Goal: Information Seeking & Learning: Learn about a topic

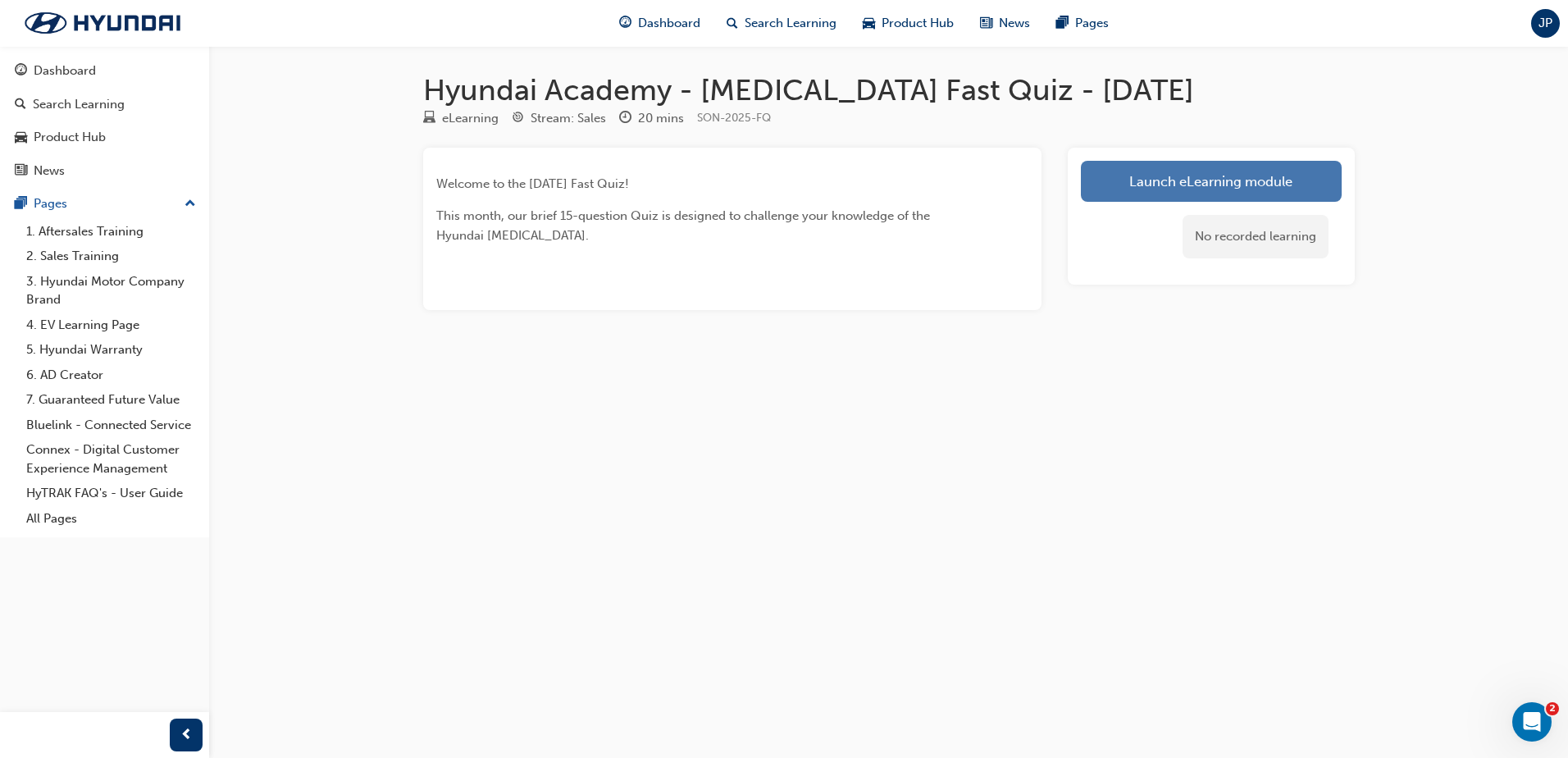
click at [1181, 185] on link "Launch eLearning module" at bounding box center [1211, 181] width 261 height 41
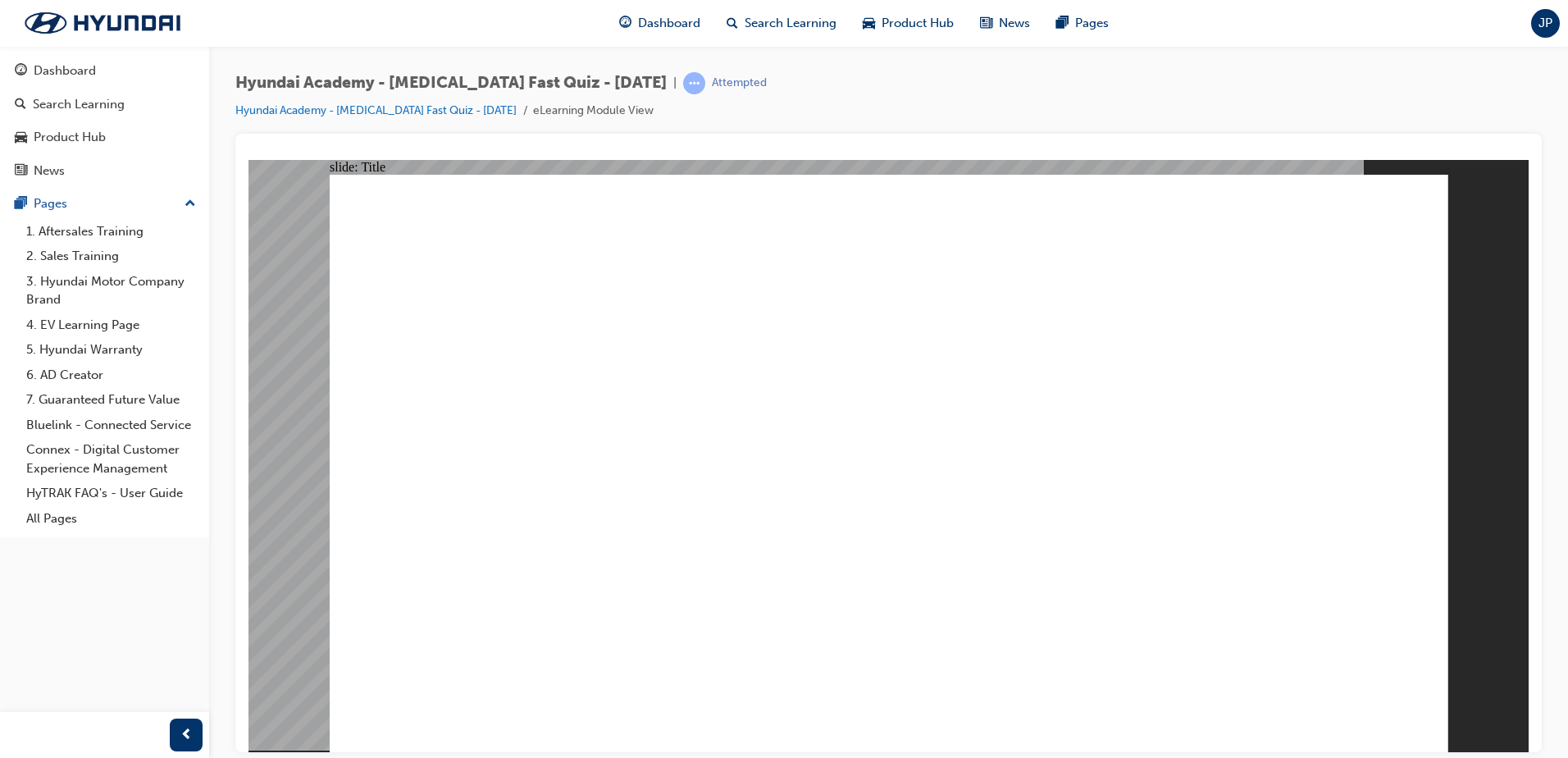
click at [219, 514] on div "Hyundai Academy - [MEDICAL_DATA] Fast Quiz - [DATE] | Attempted Hyundai Academy…" at bounding box center [888, 381] width 1359 height 671
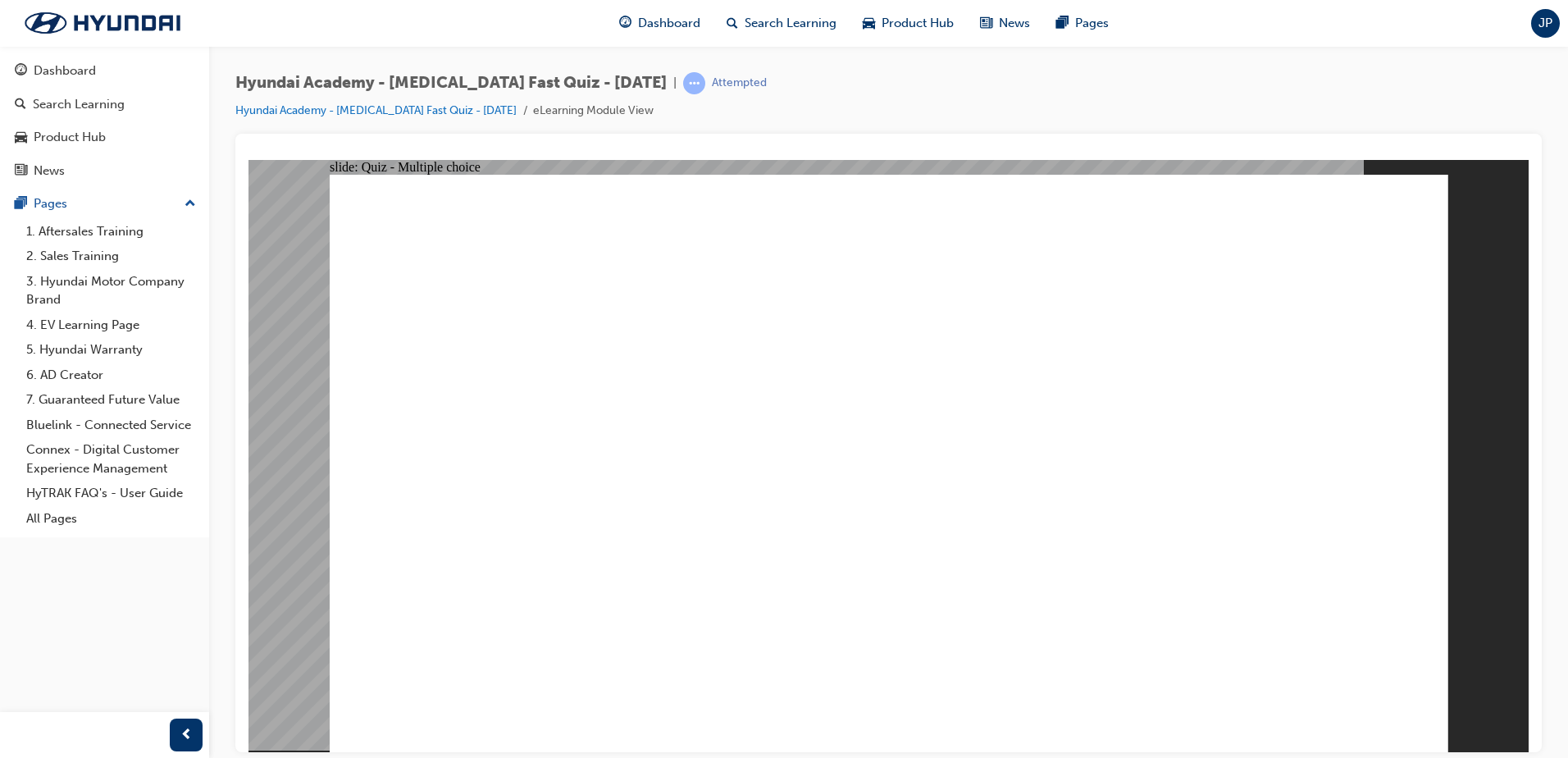
radio input "true"
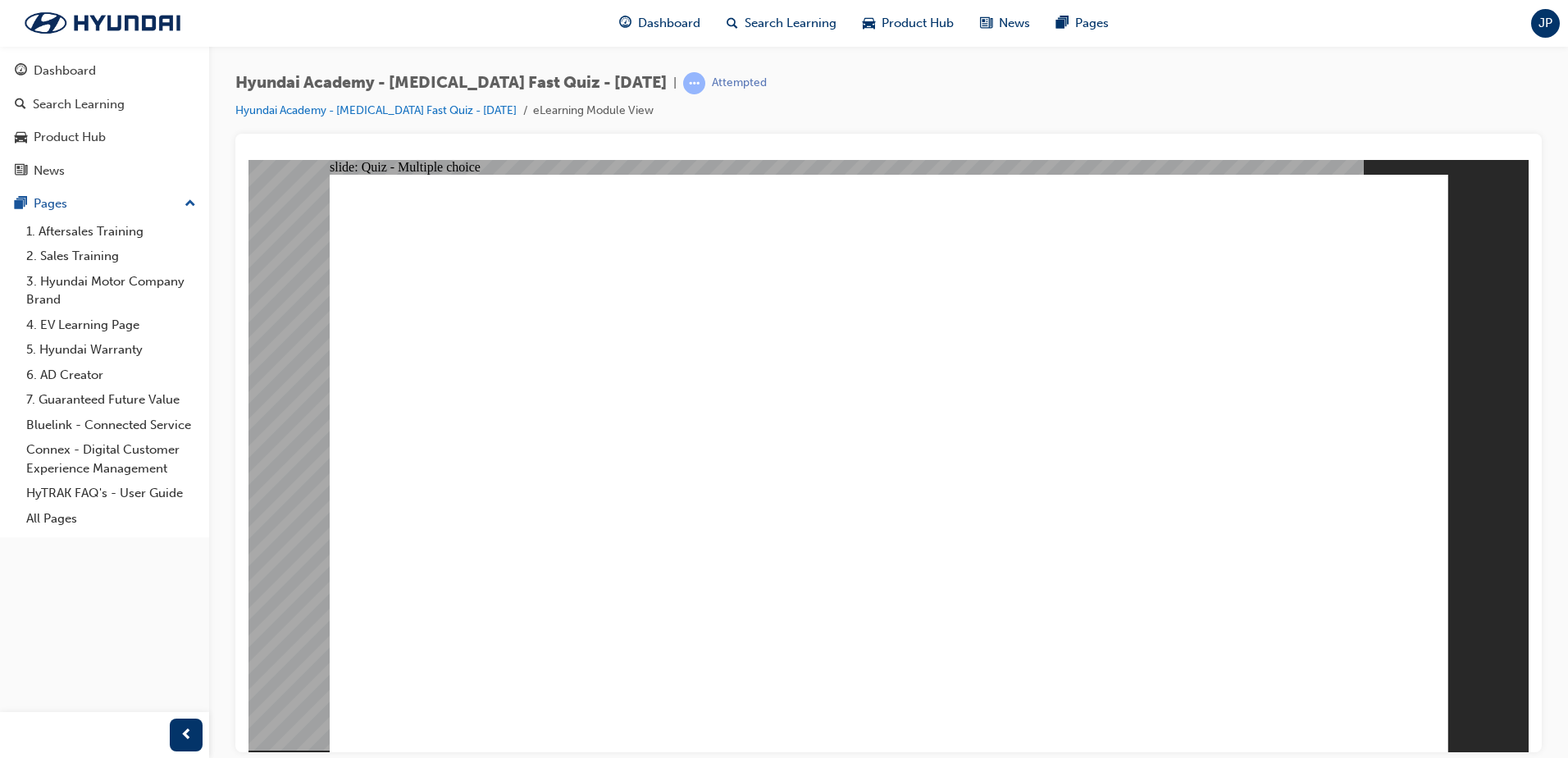
radio input "true"
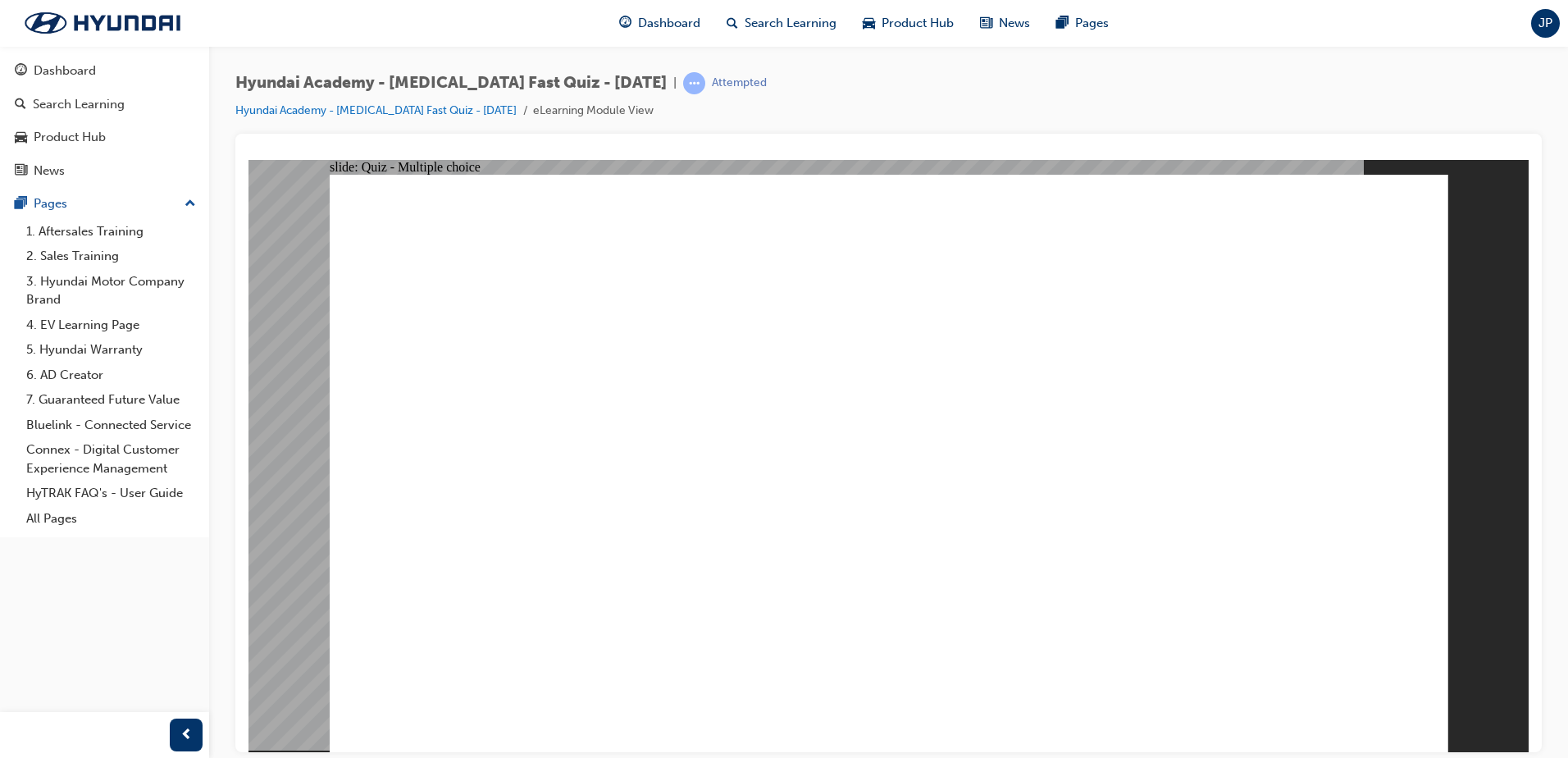
checkbox input "true"
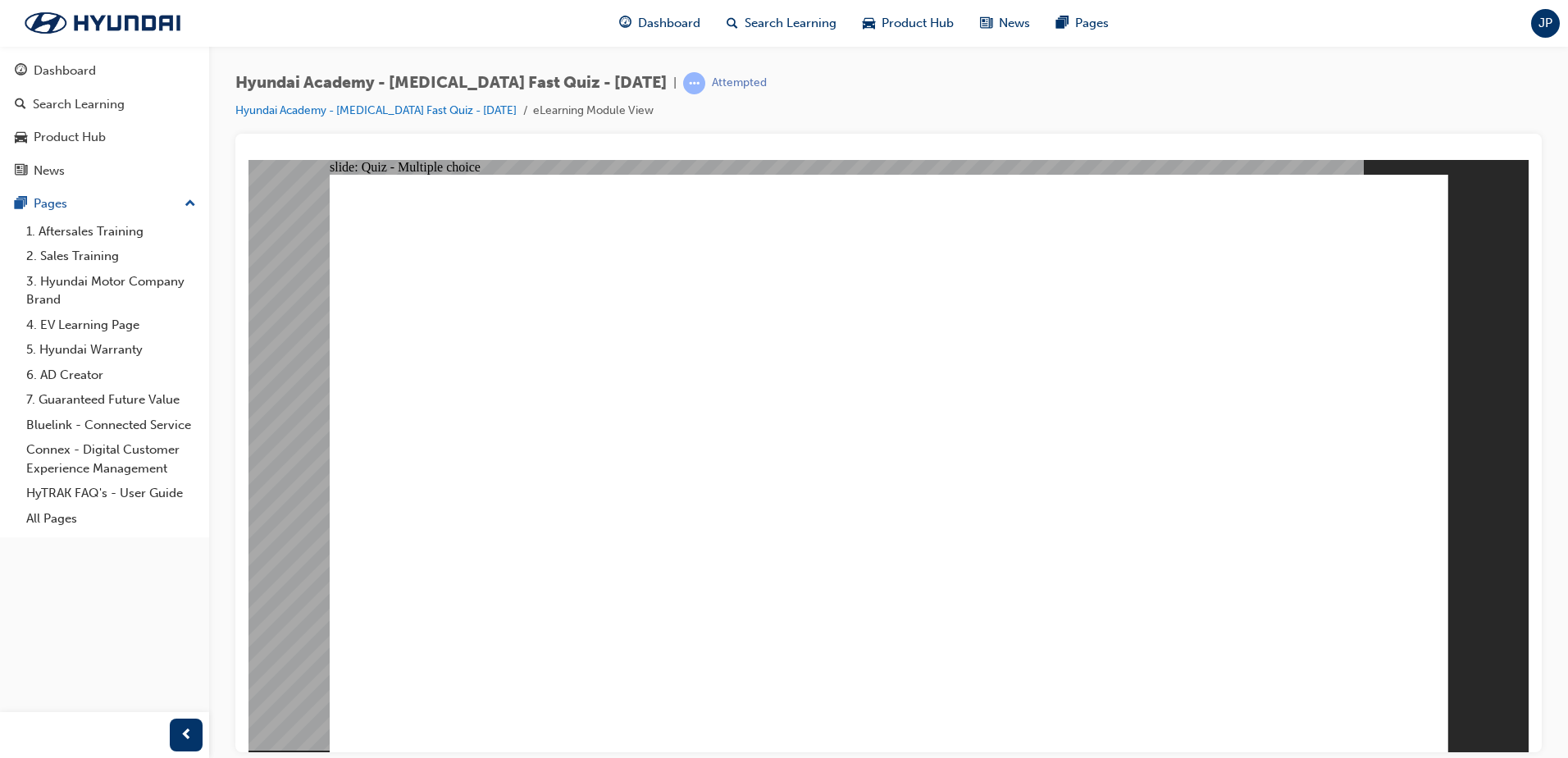
radio input "true"
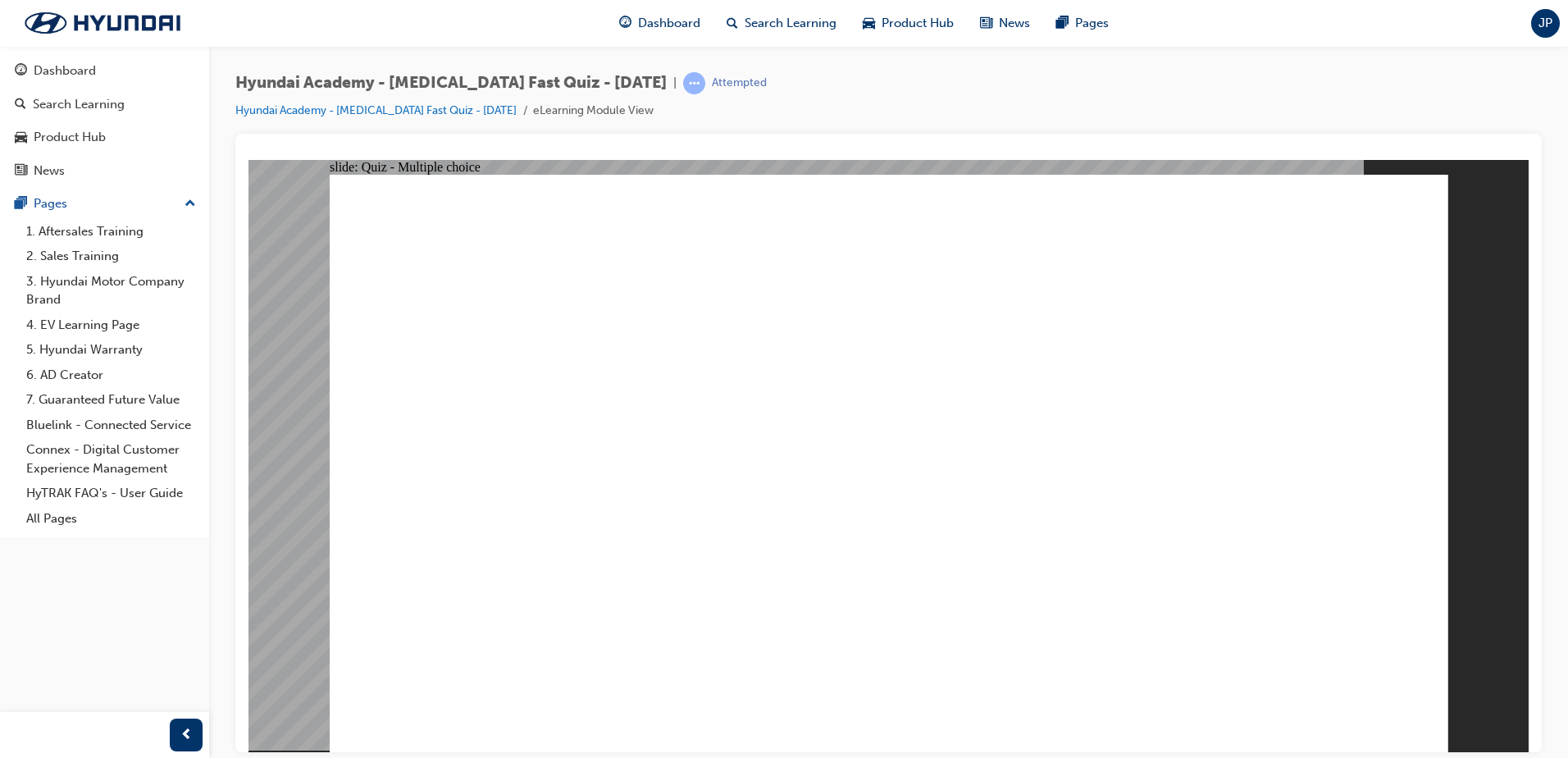
checkbox input "false"
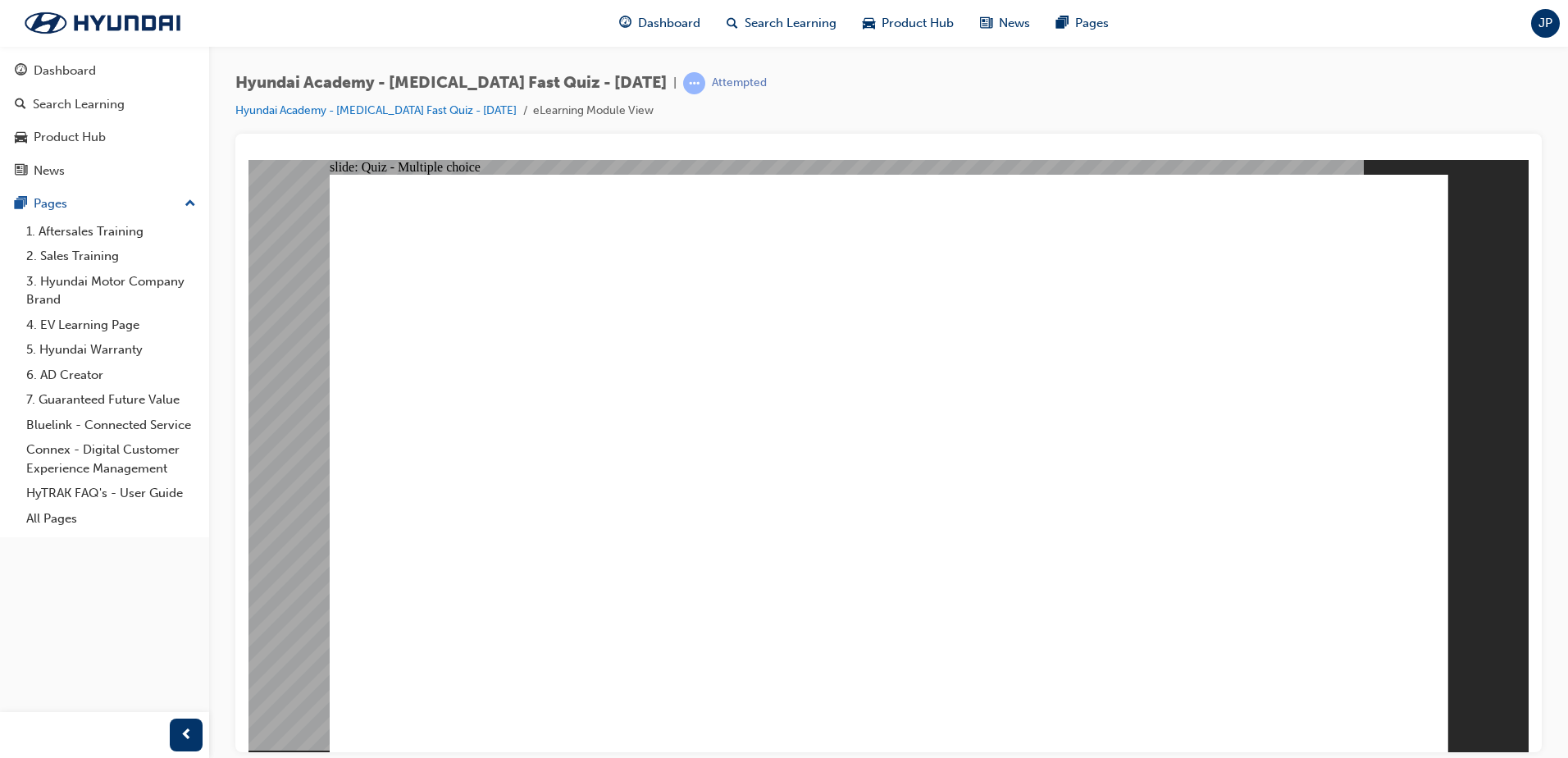
checkbox input "true"
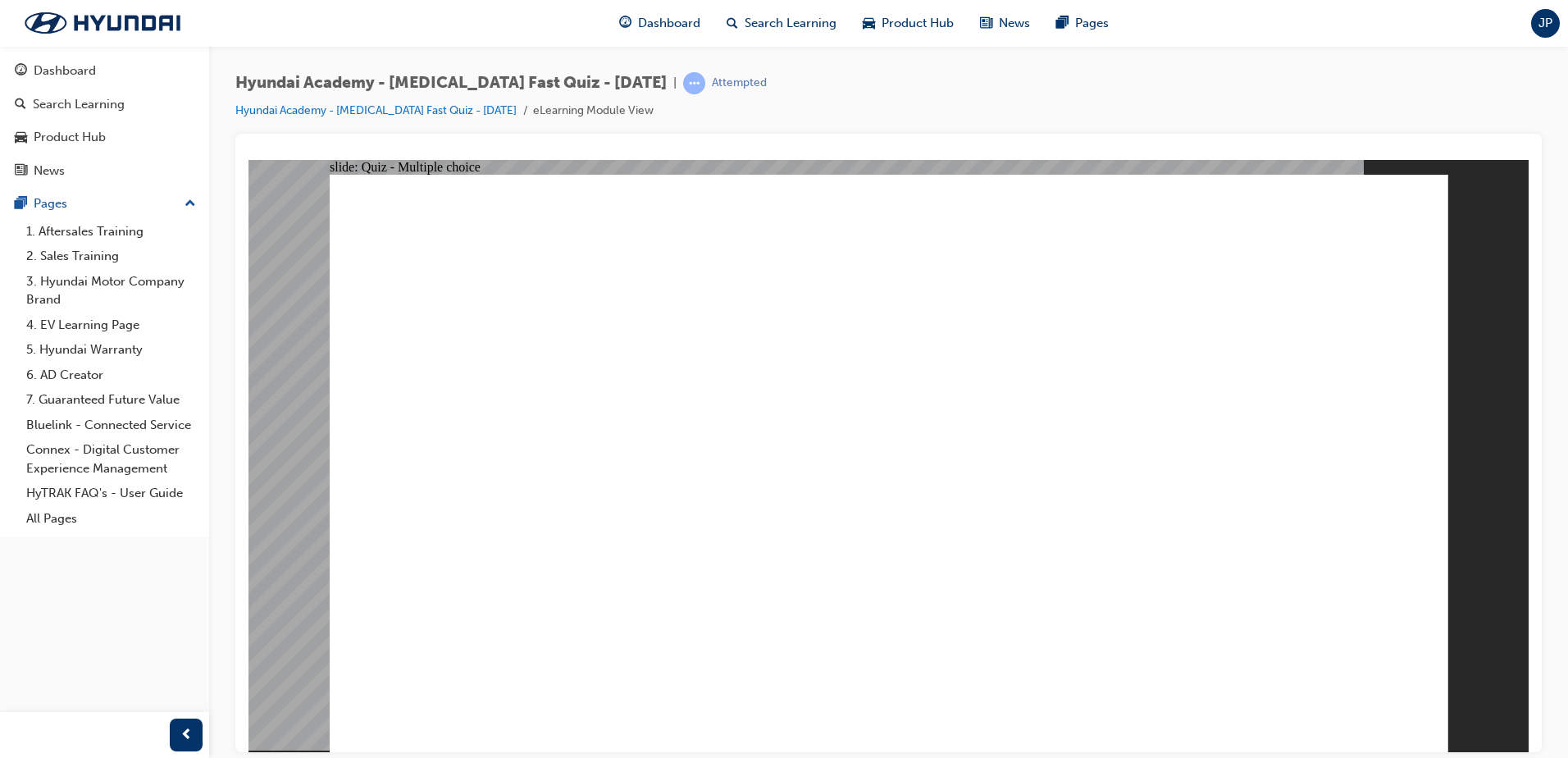
checkbox input "true"
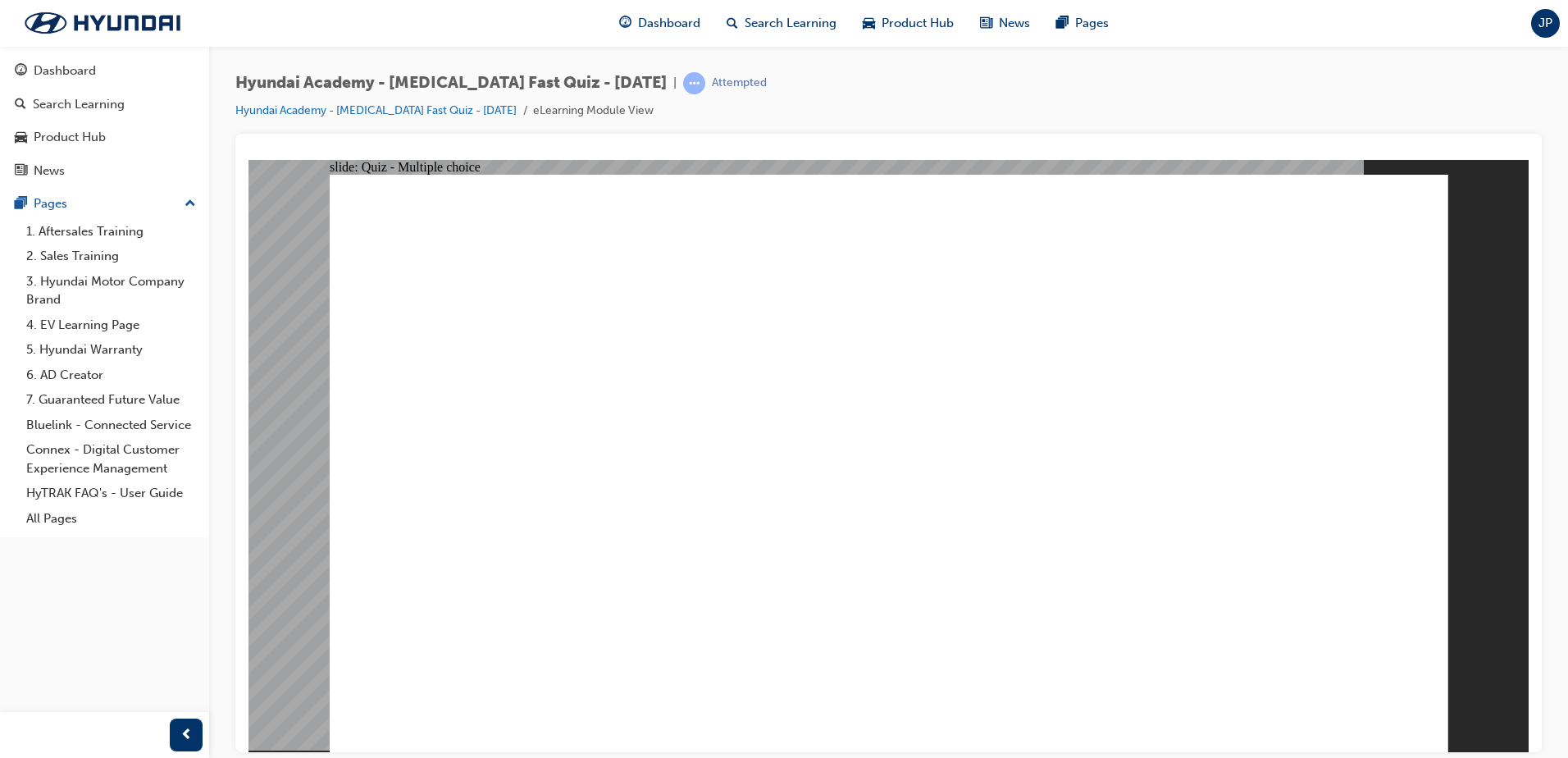
radio input "true"
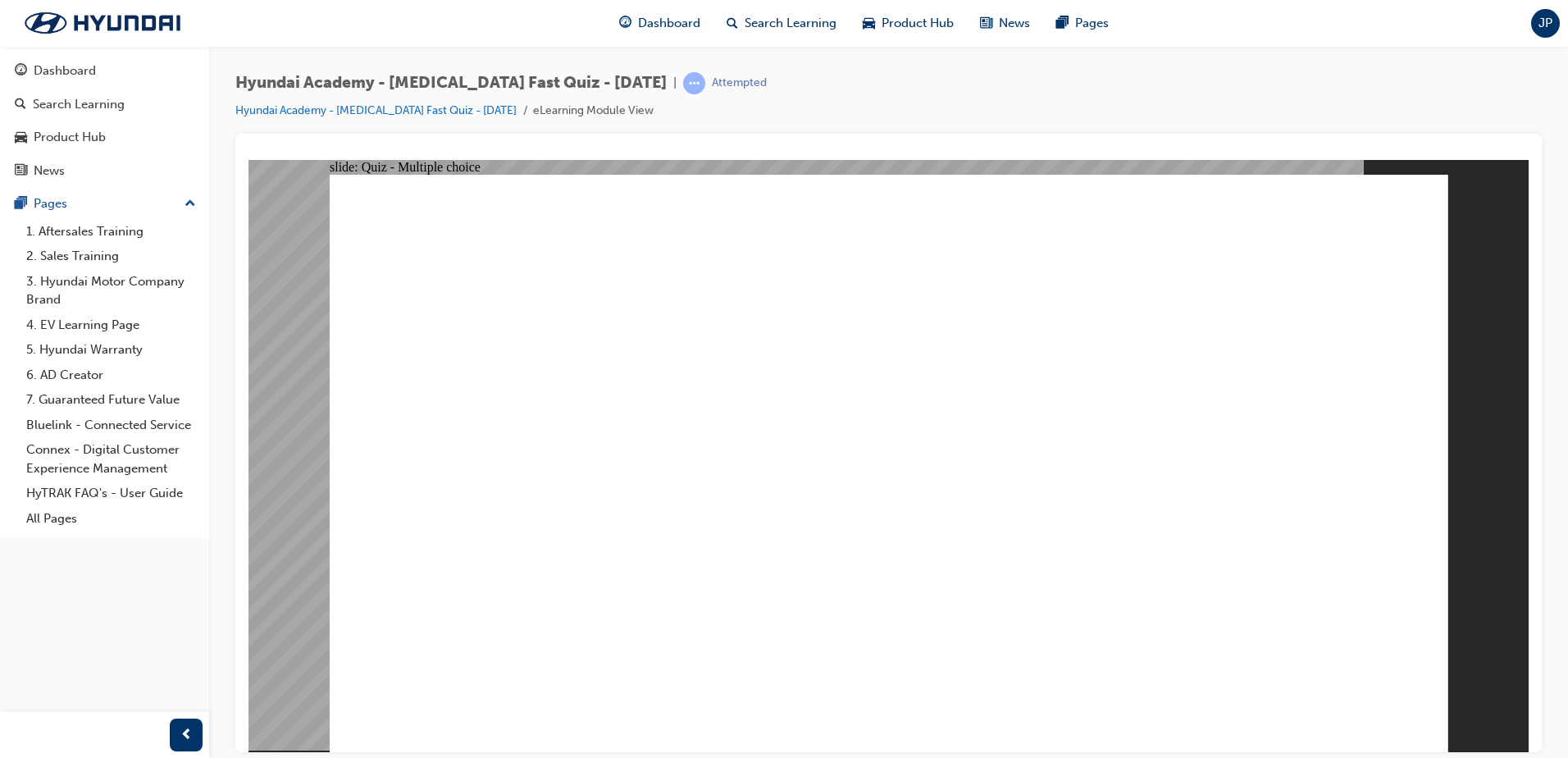
checkbox input "true"
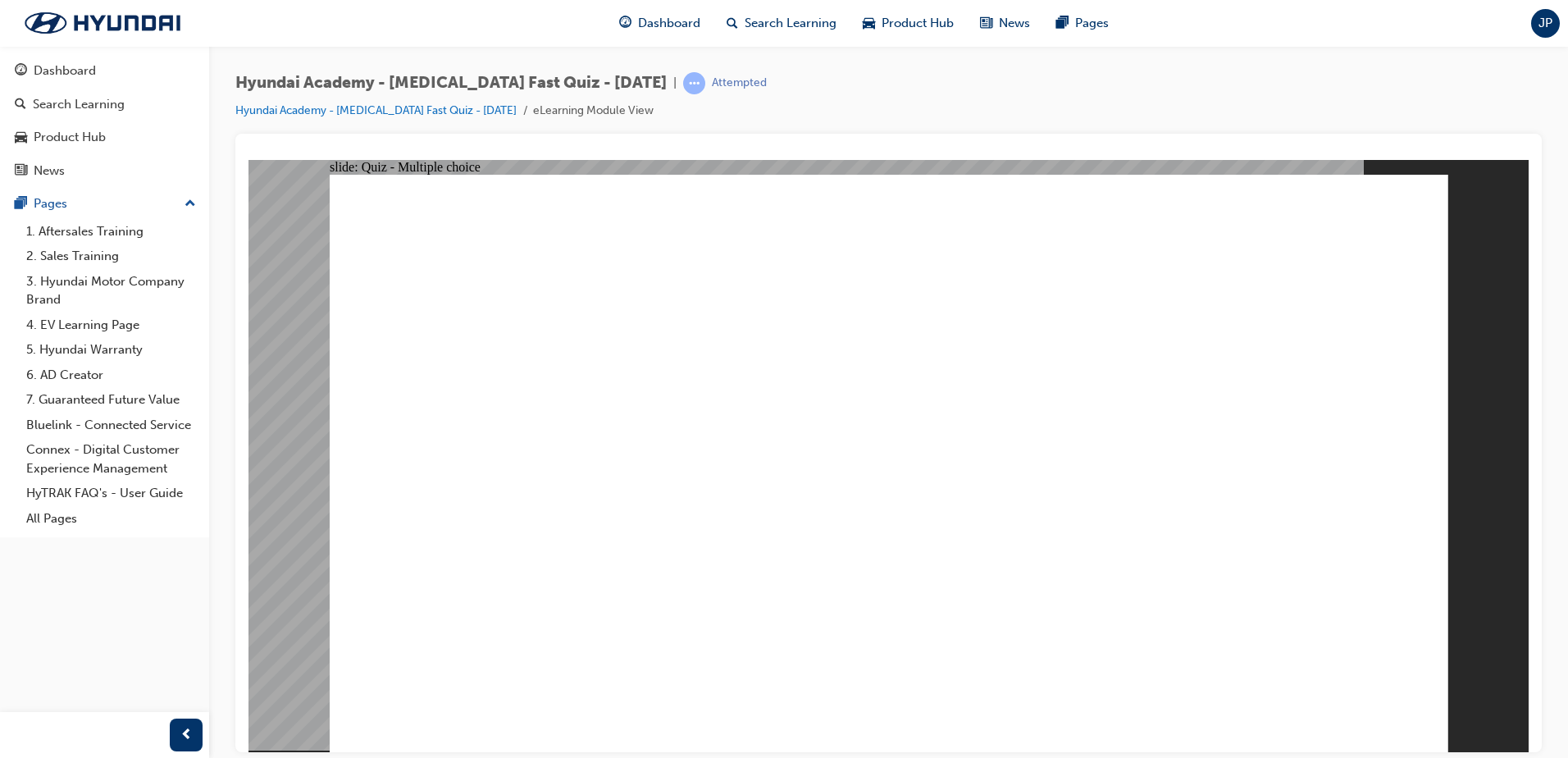
checkbox input "true"
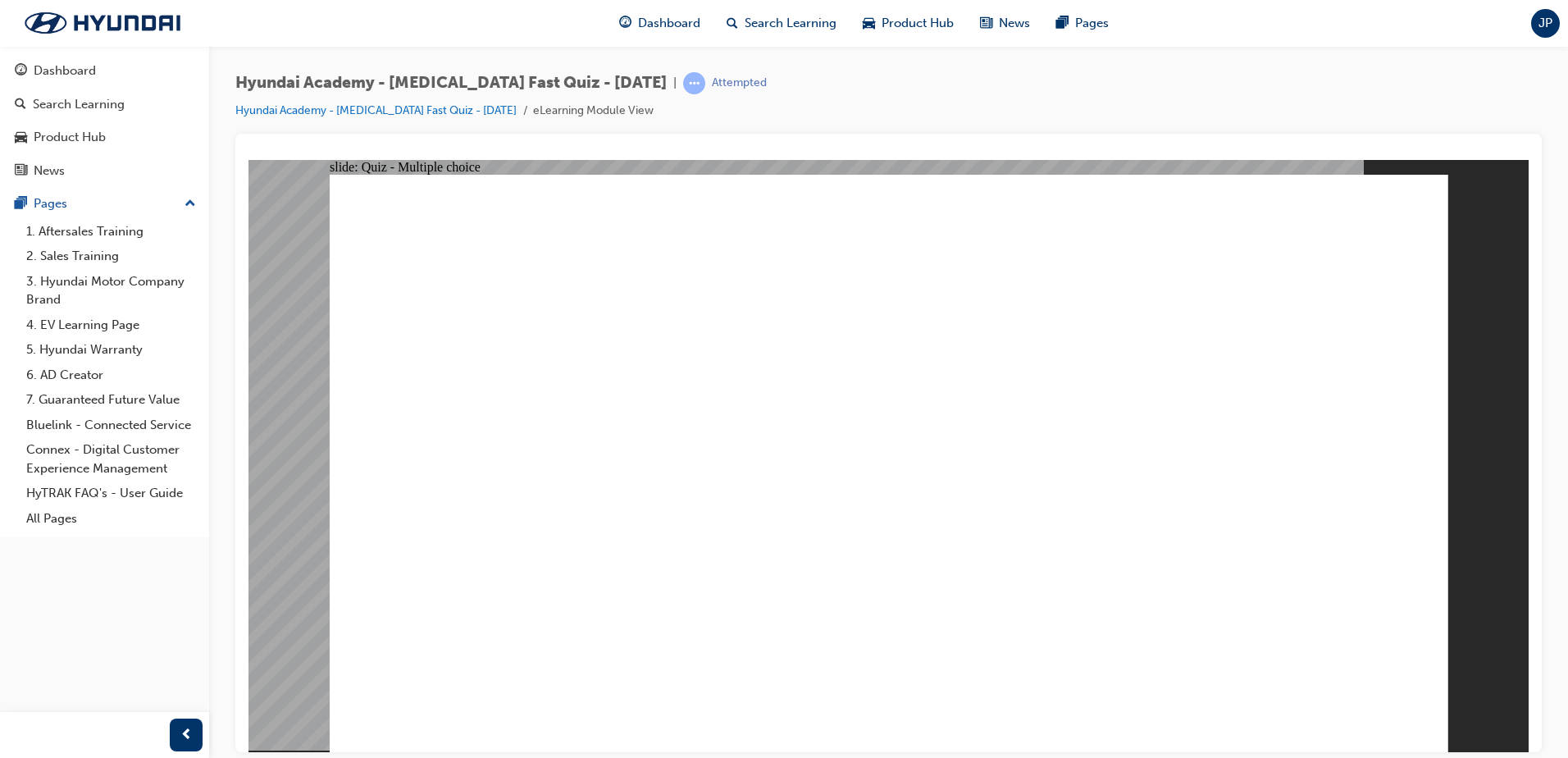
checkbox input "true"
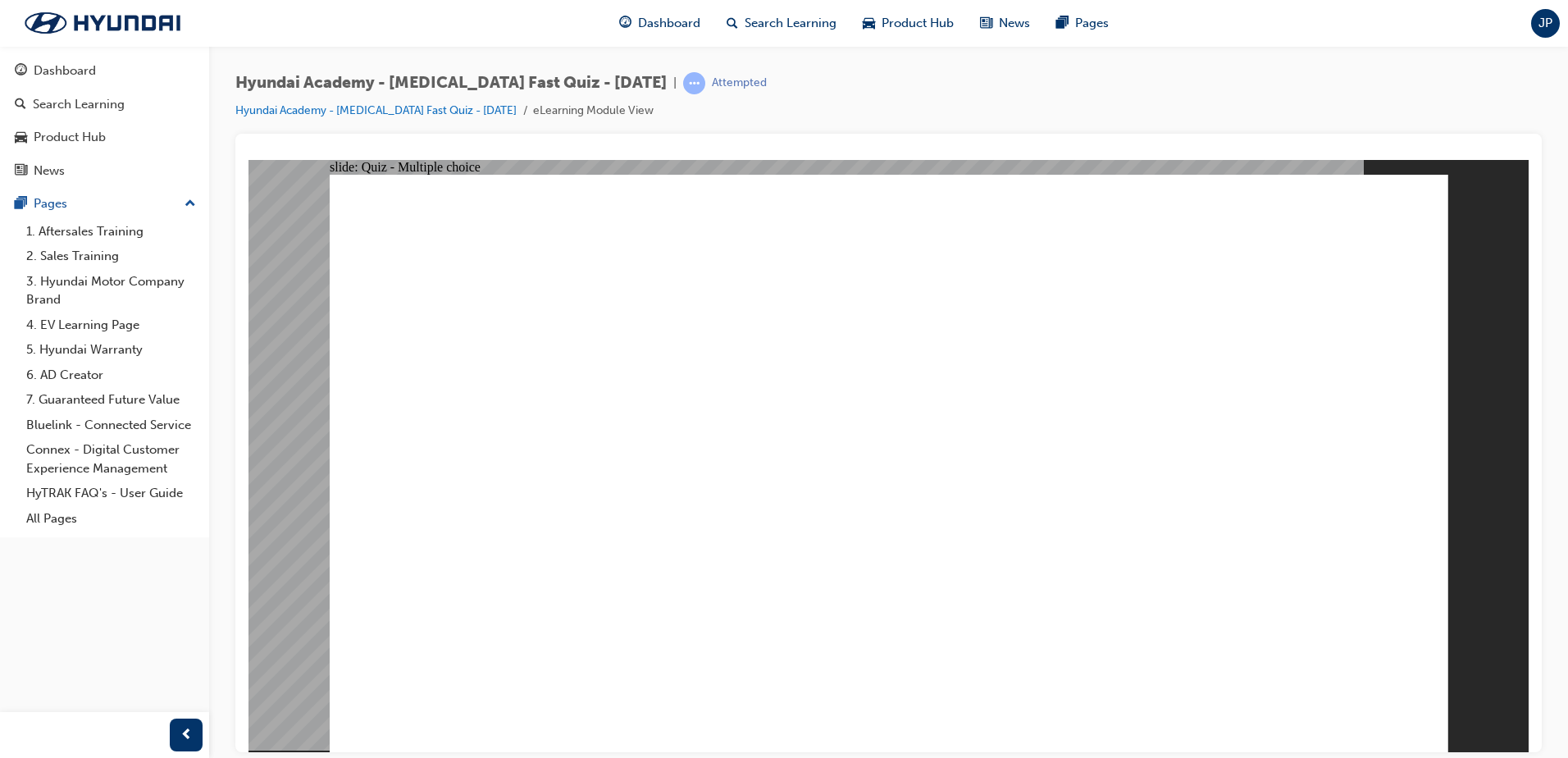
radio input "true"
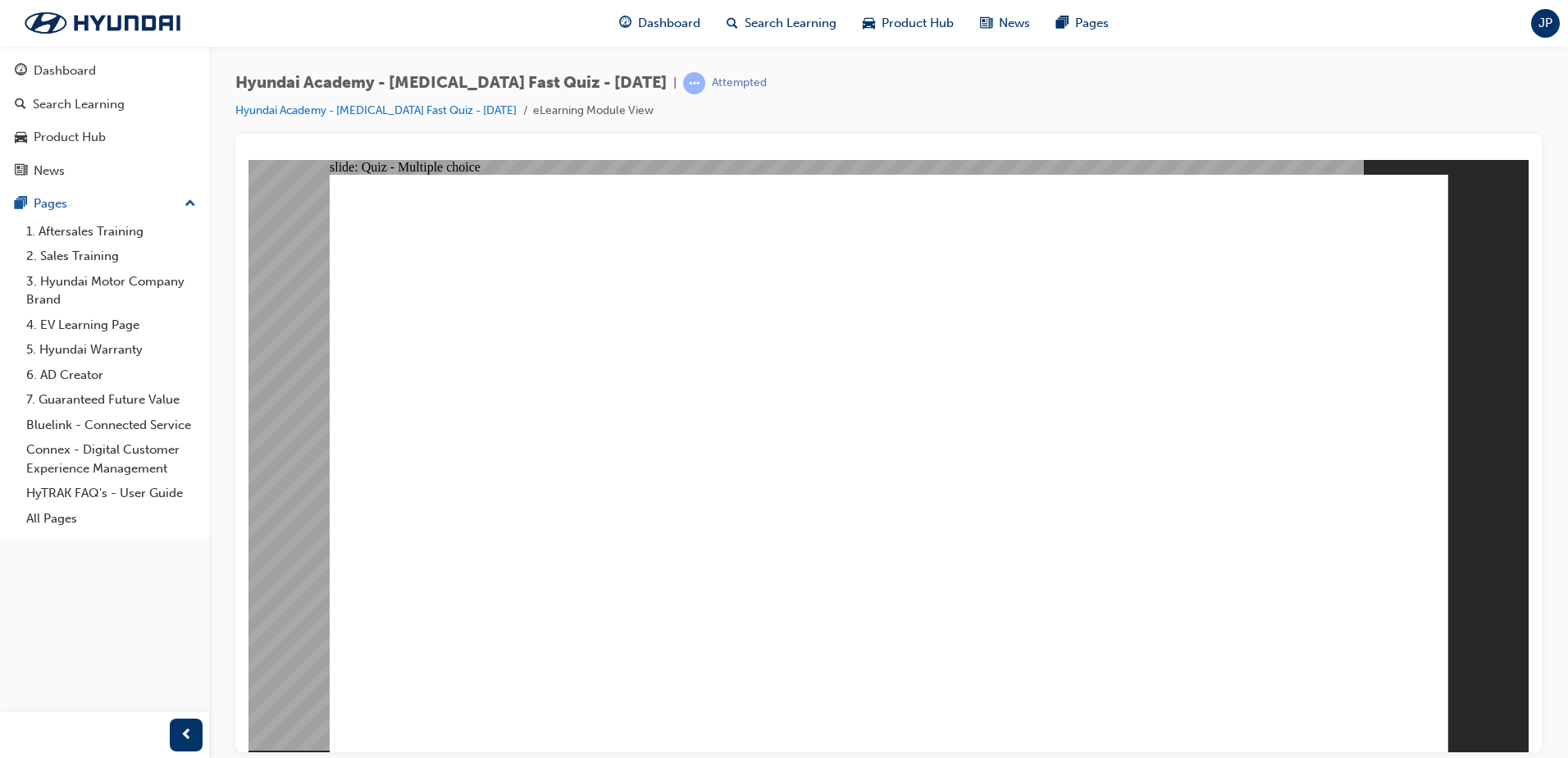
checkbox input "true"
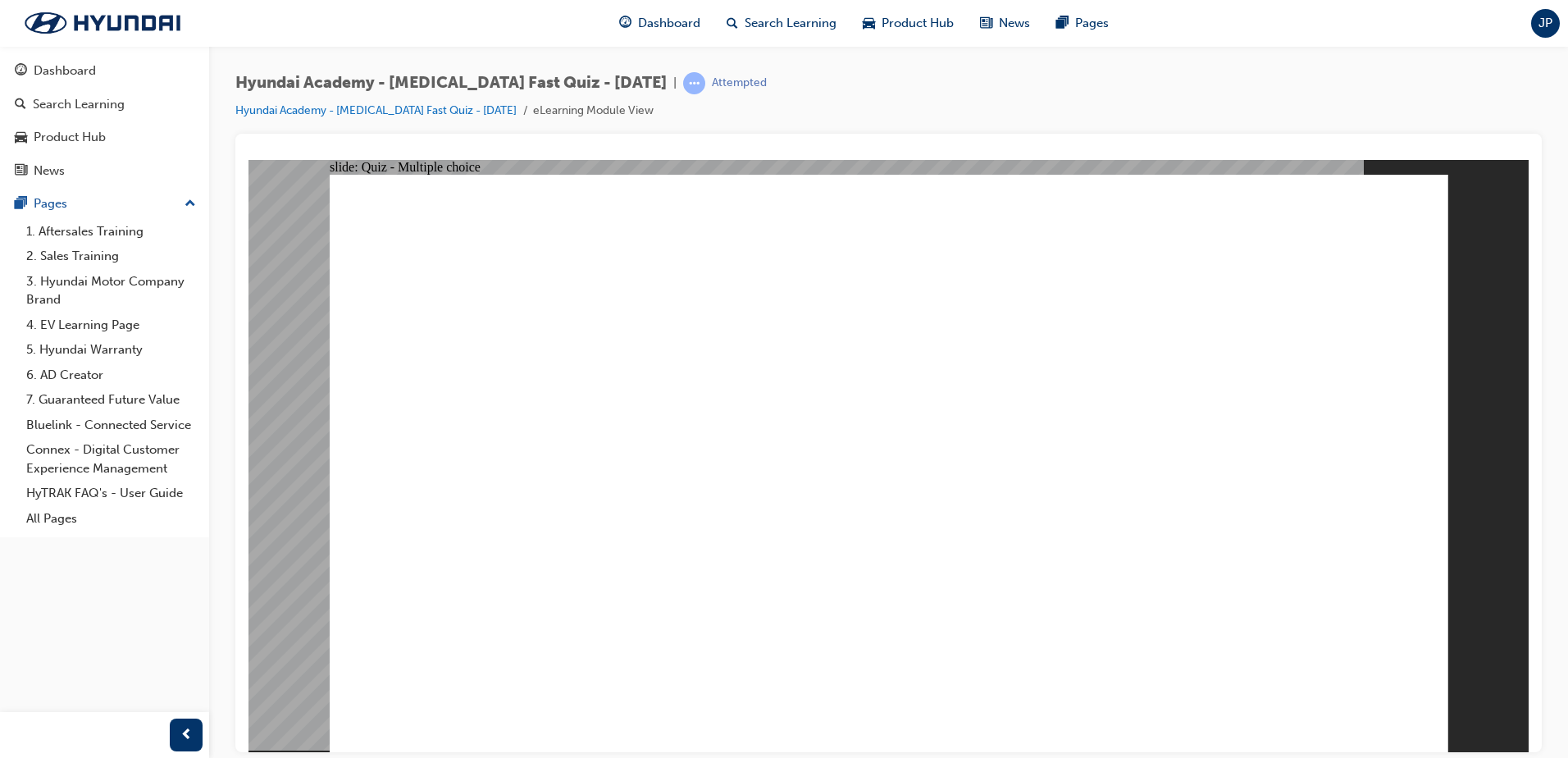
checkbox input "true"
radio input "true"
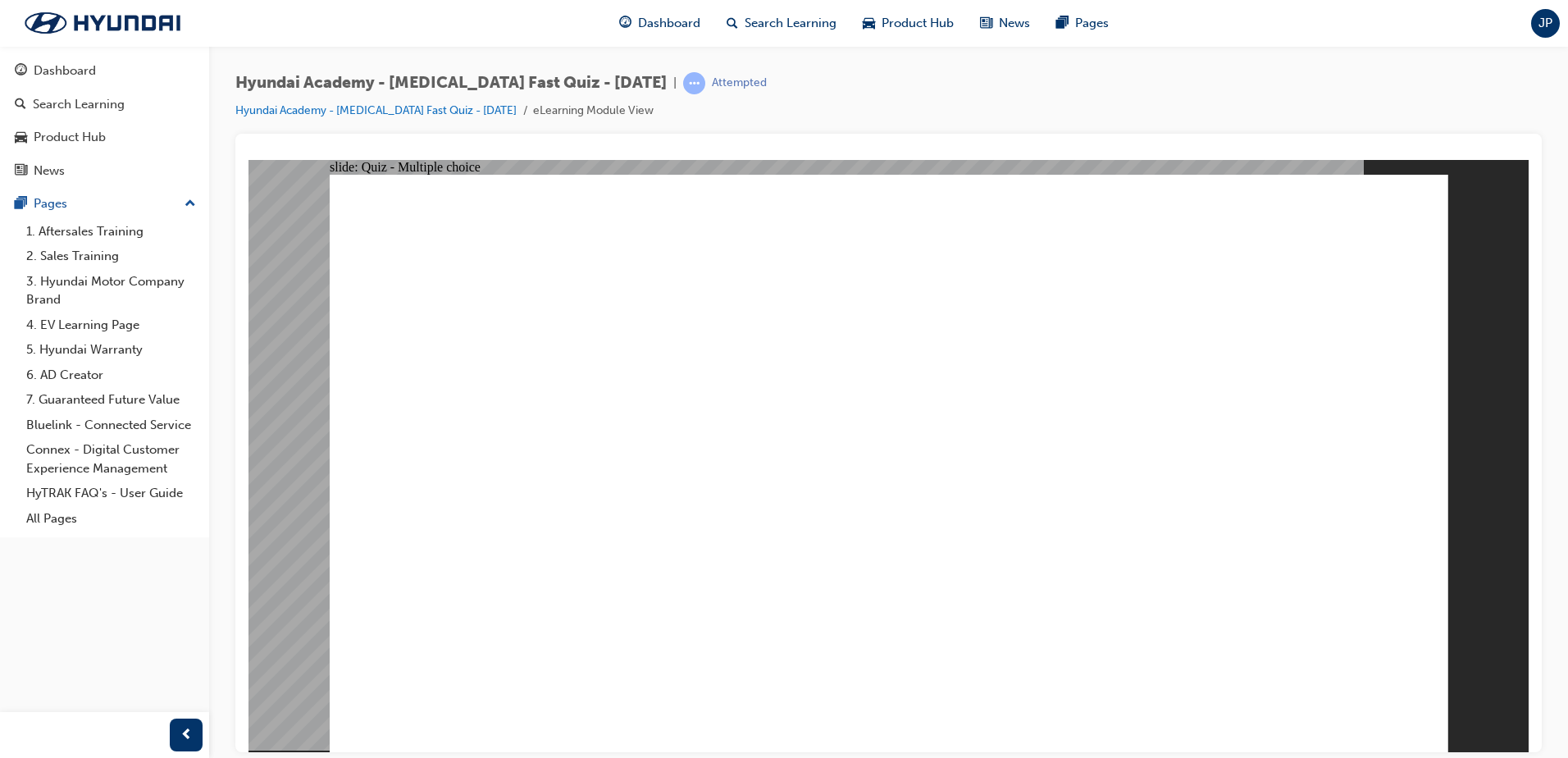
radio input "true"
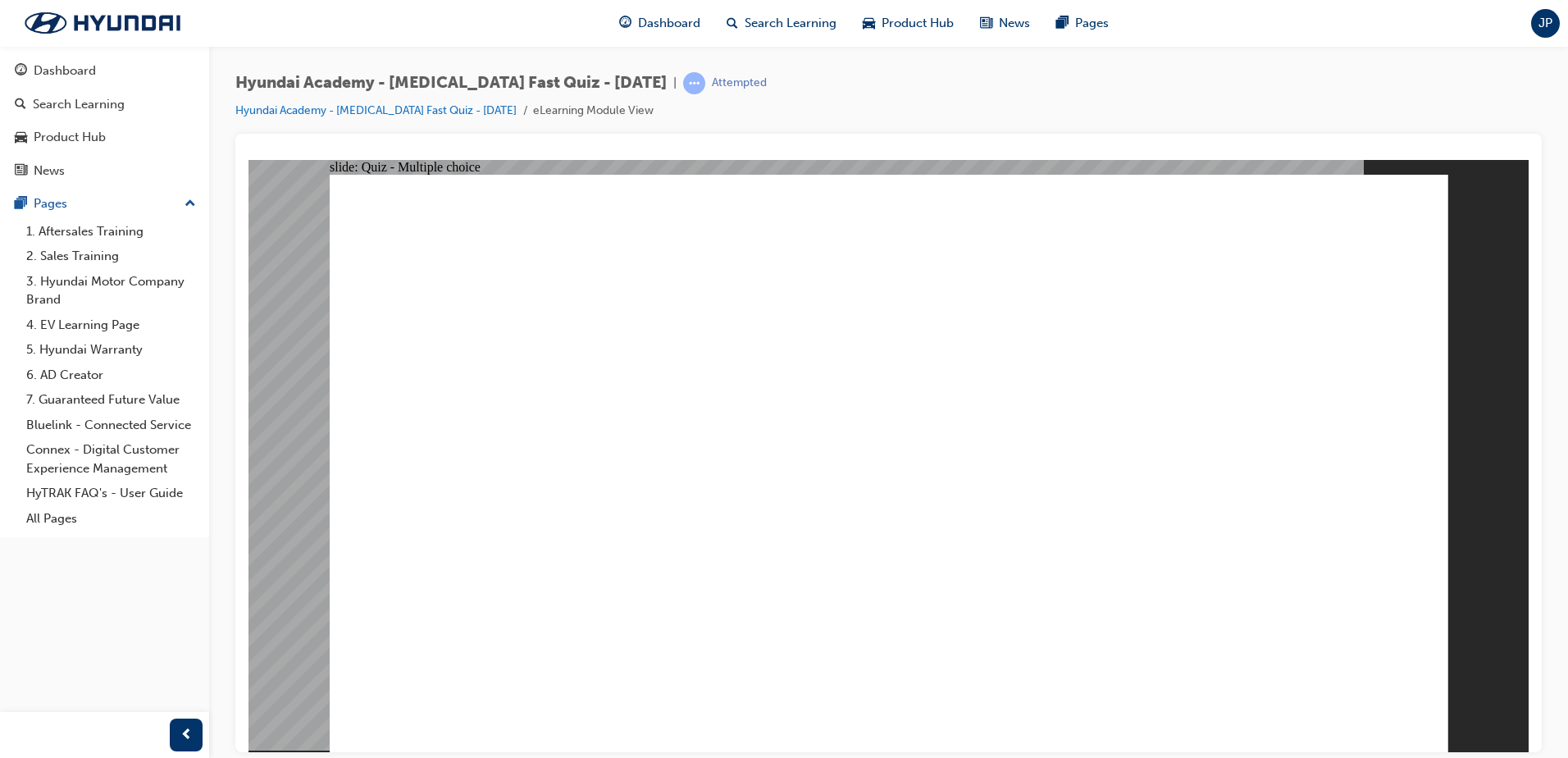
radio input "true"
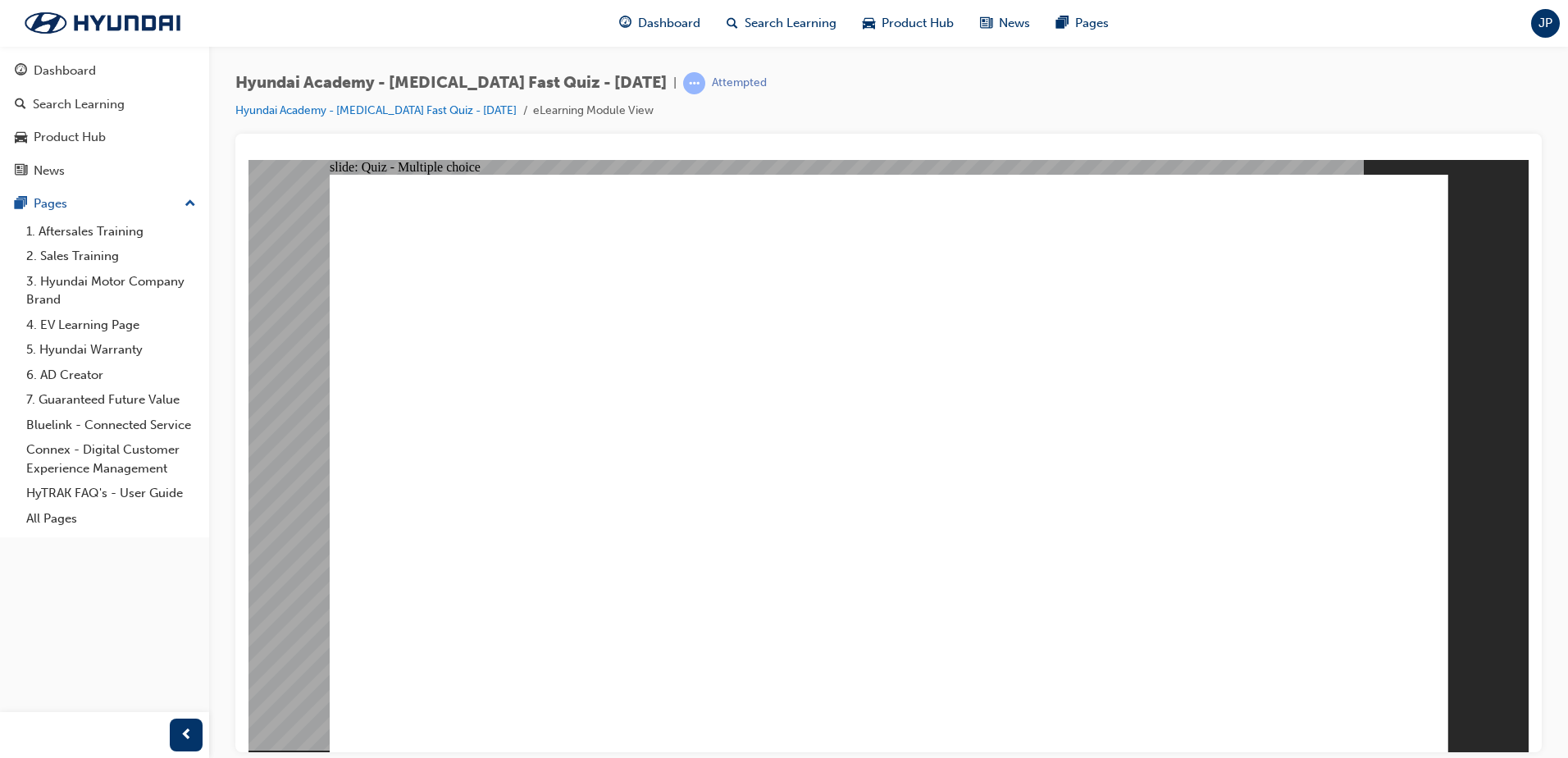
radio input "true"
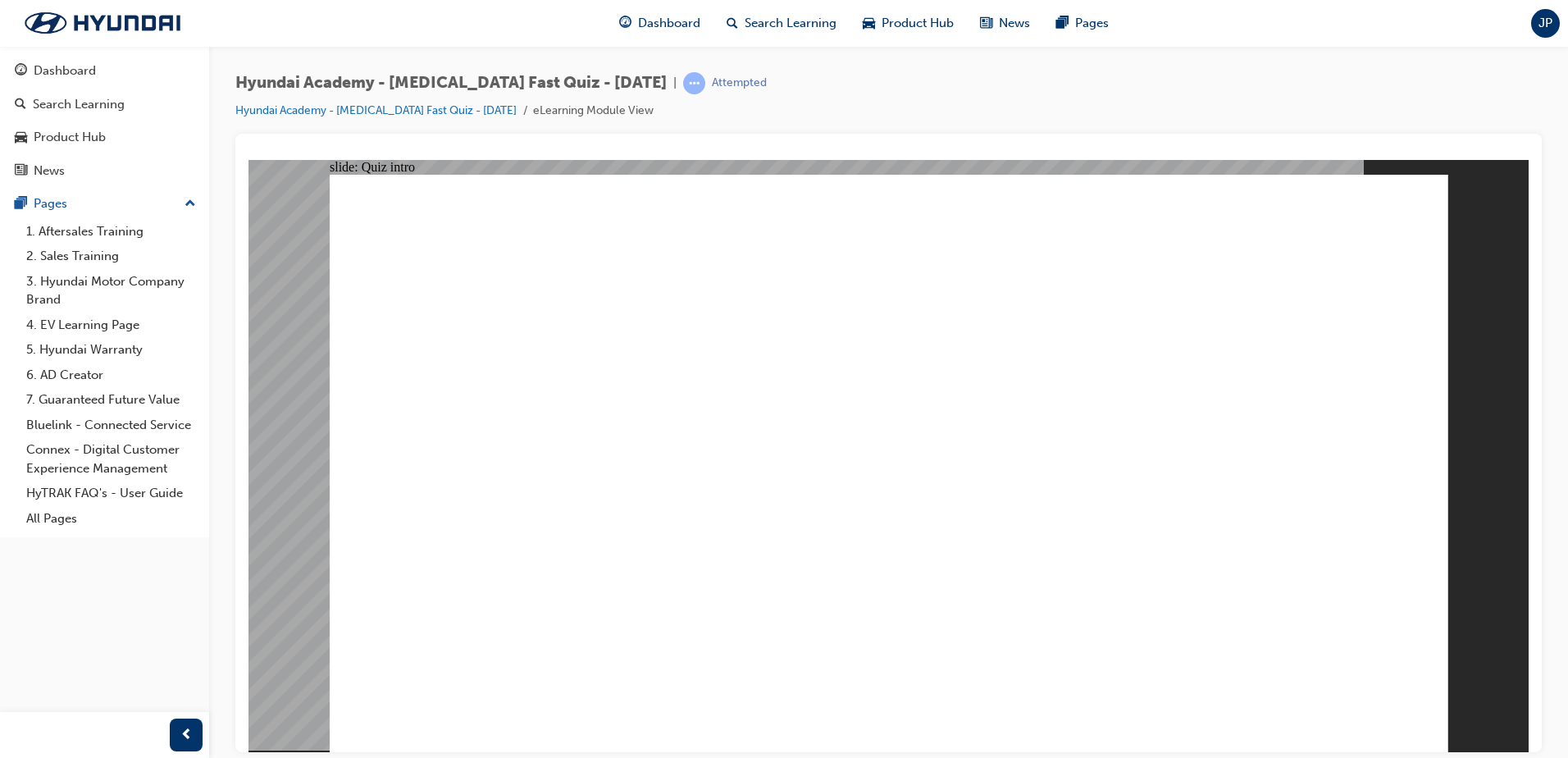
radio input "true"
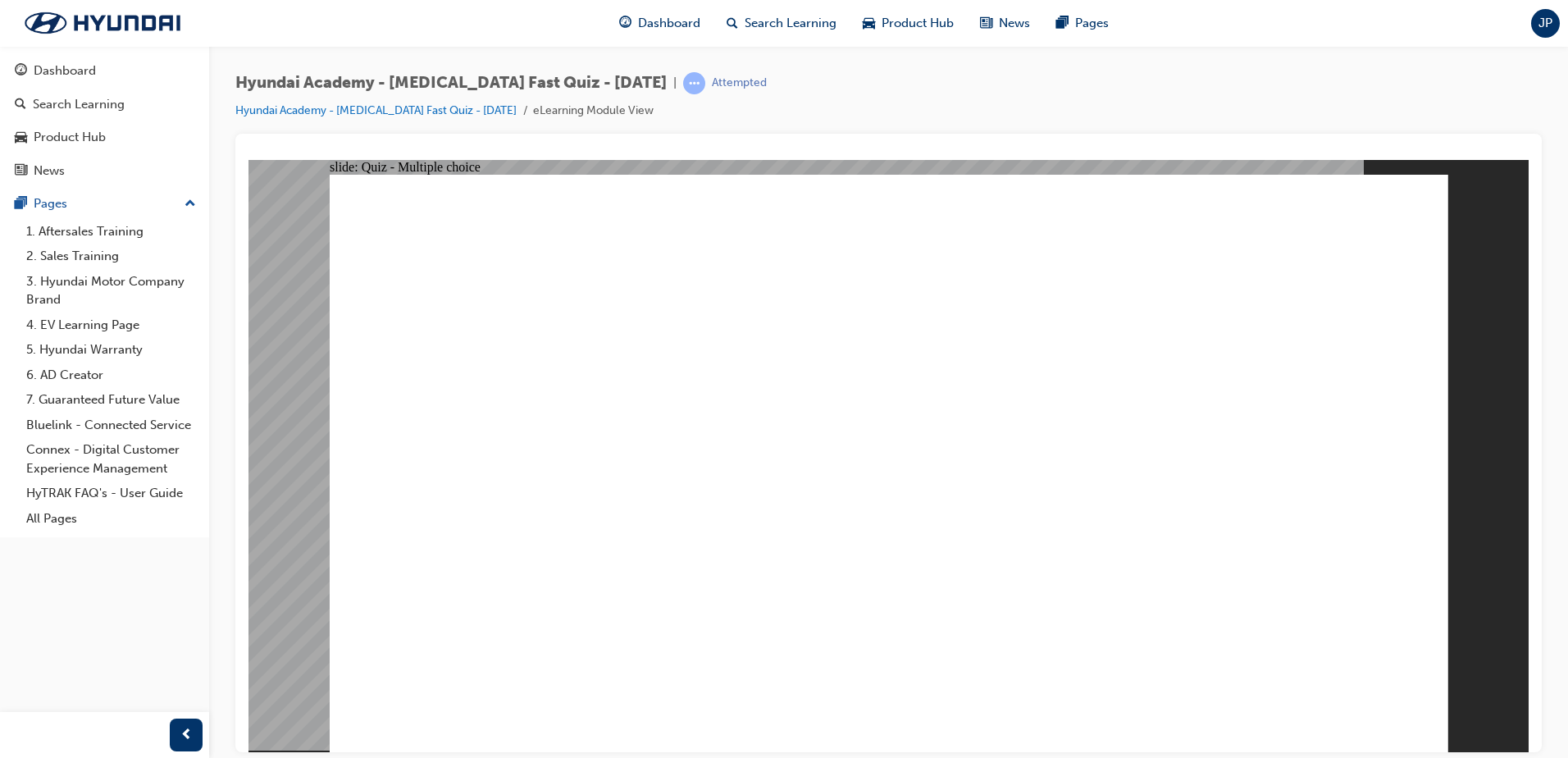
radio input "true"
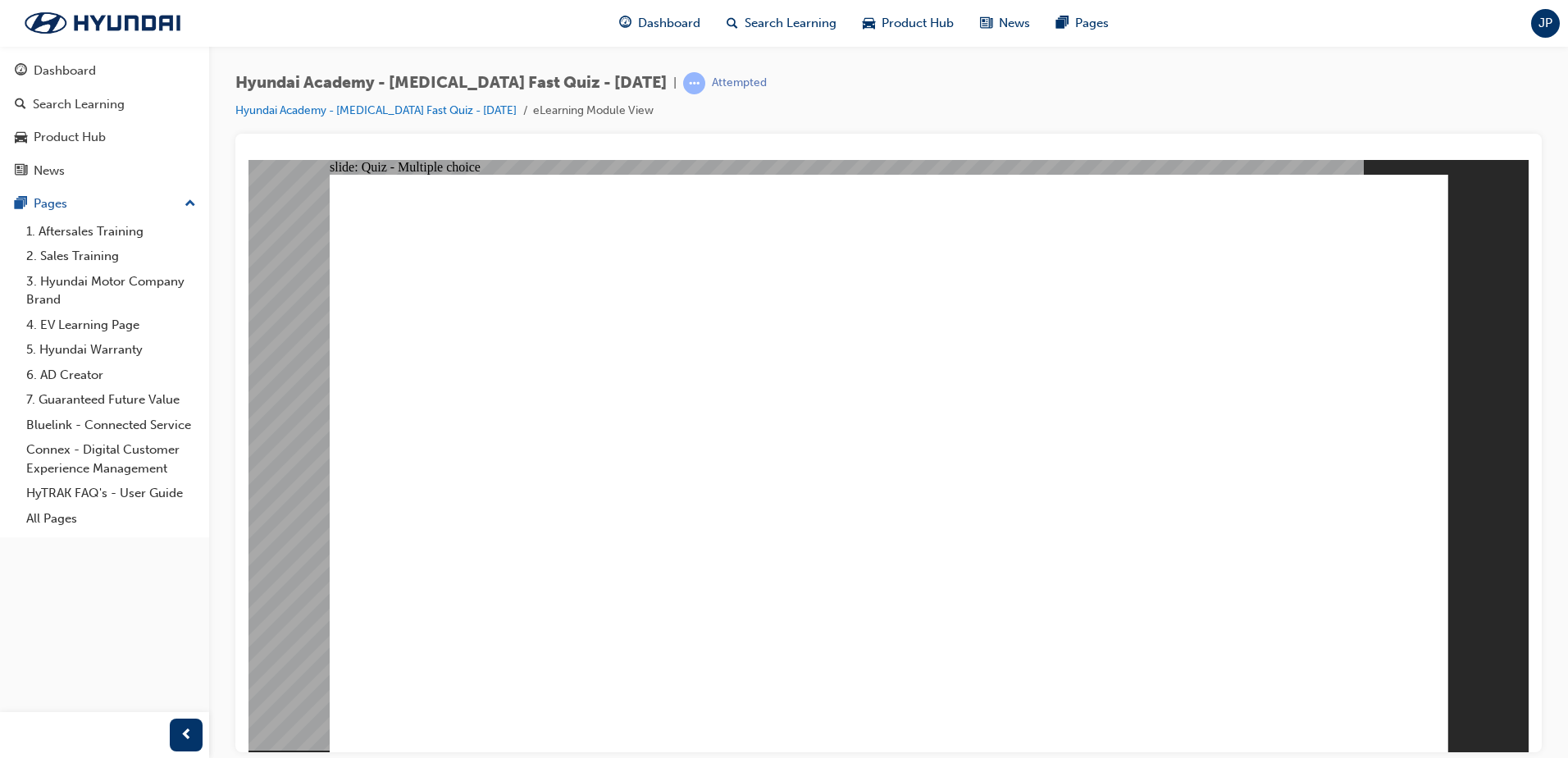
checkbox input "true"
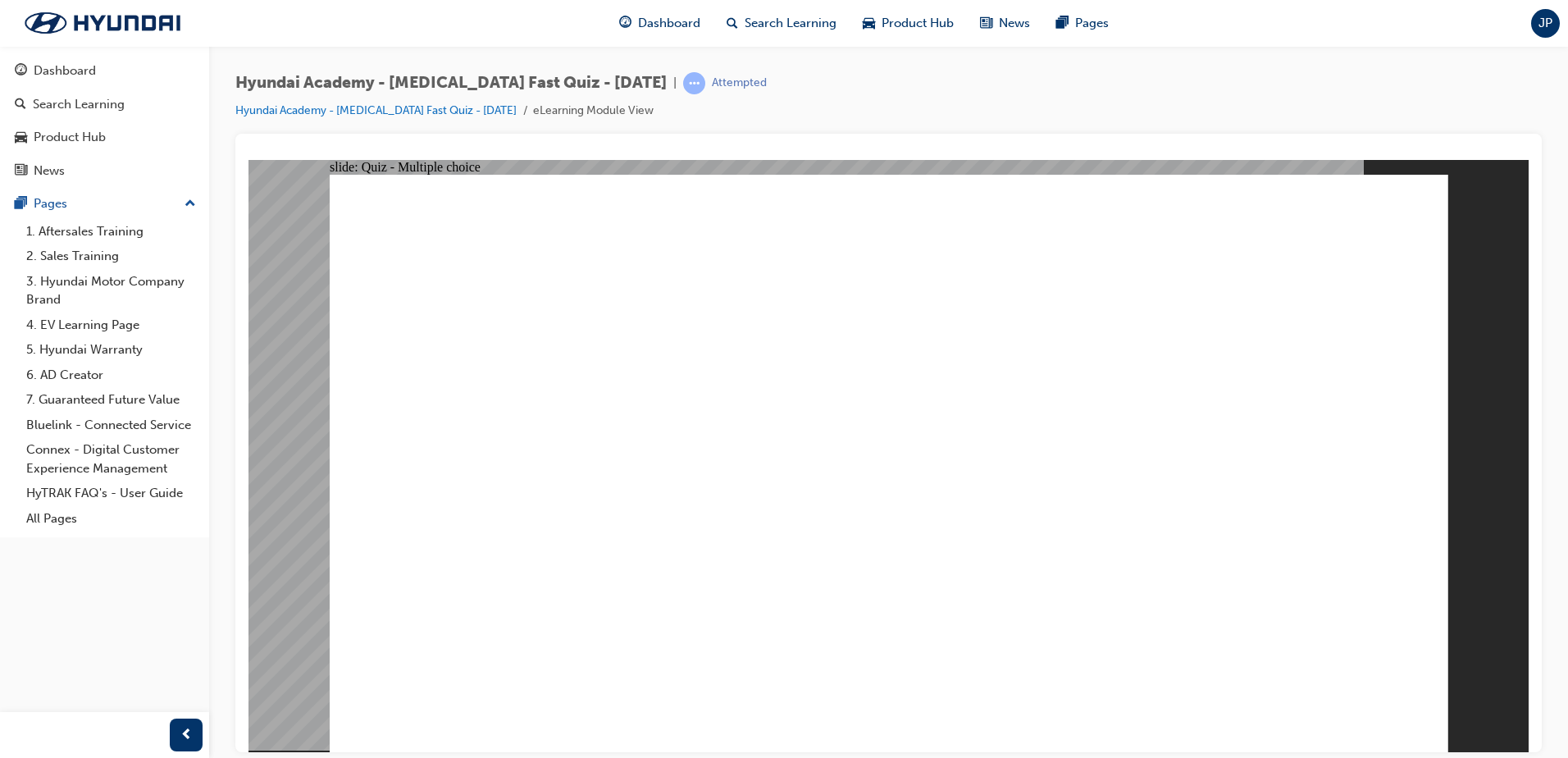
checkbox input "true"
radio input "true"
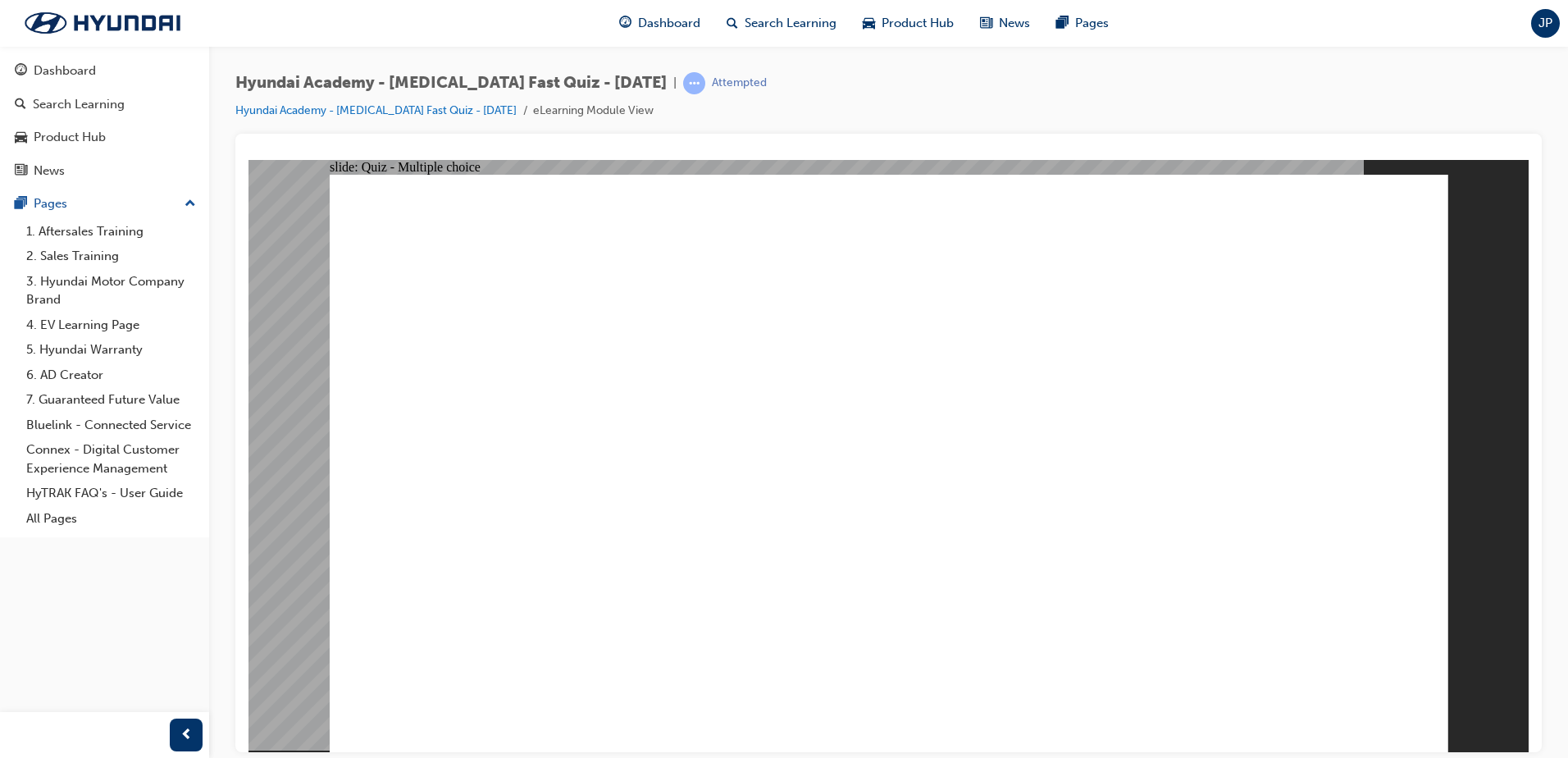
checkbox input "true"
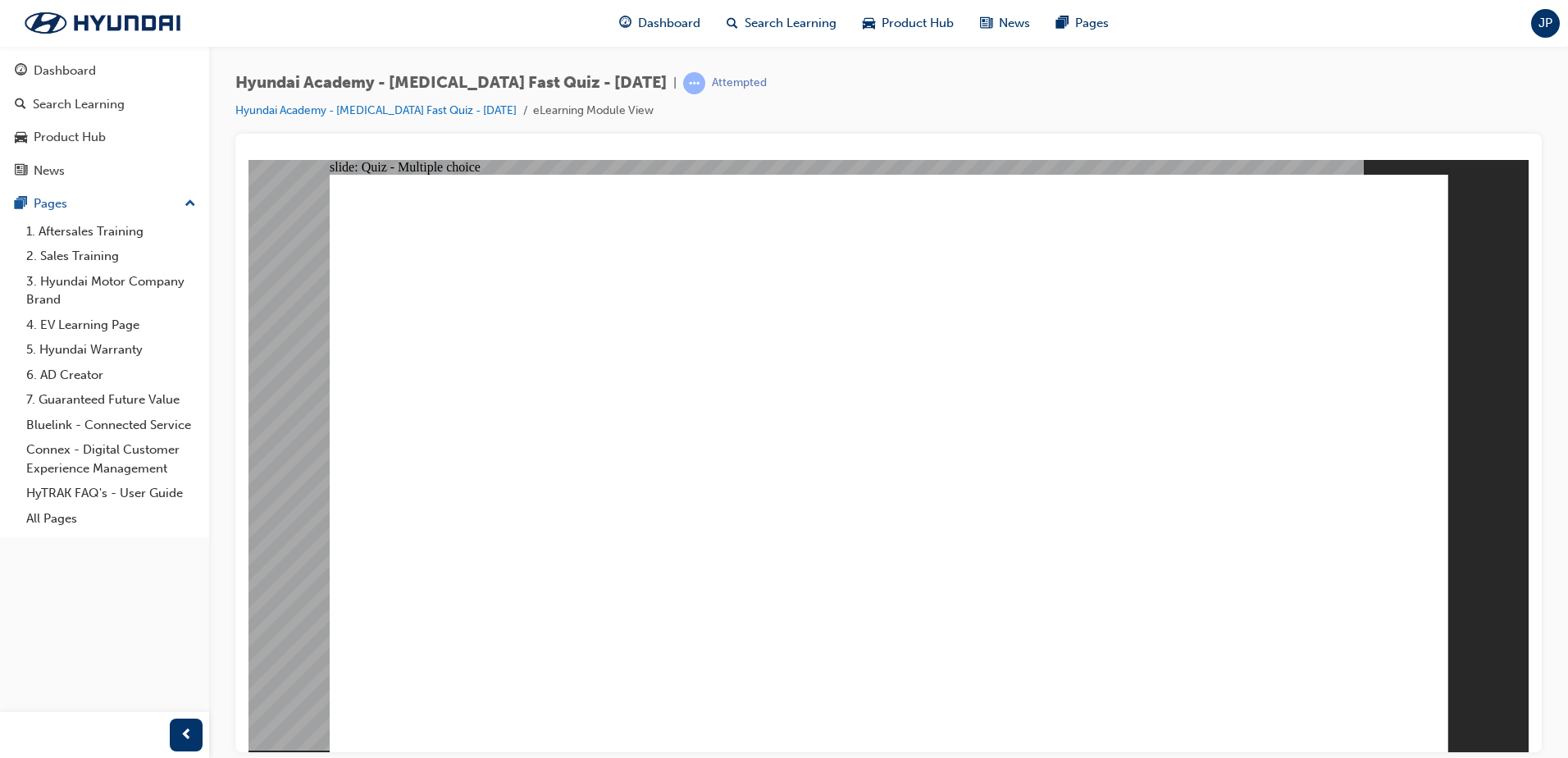
checkbox input "false"
checkbox input "true"
drag, startPoint x: 940, startPoint y: 566, endPoint x: 929, endPoint y: 565, distance: 11.0
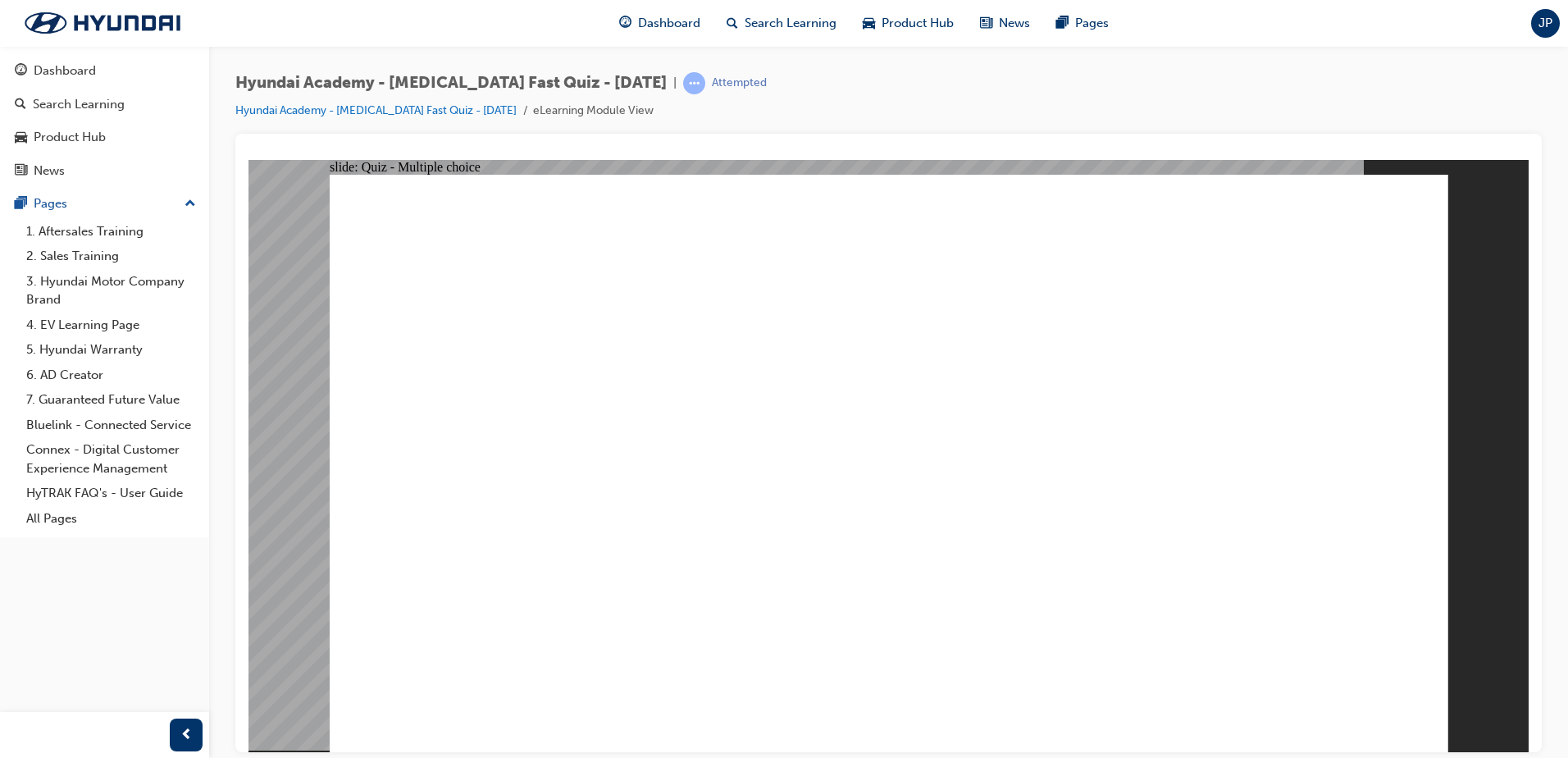
radio input "true"
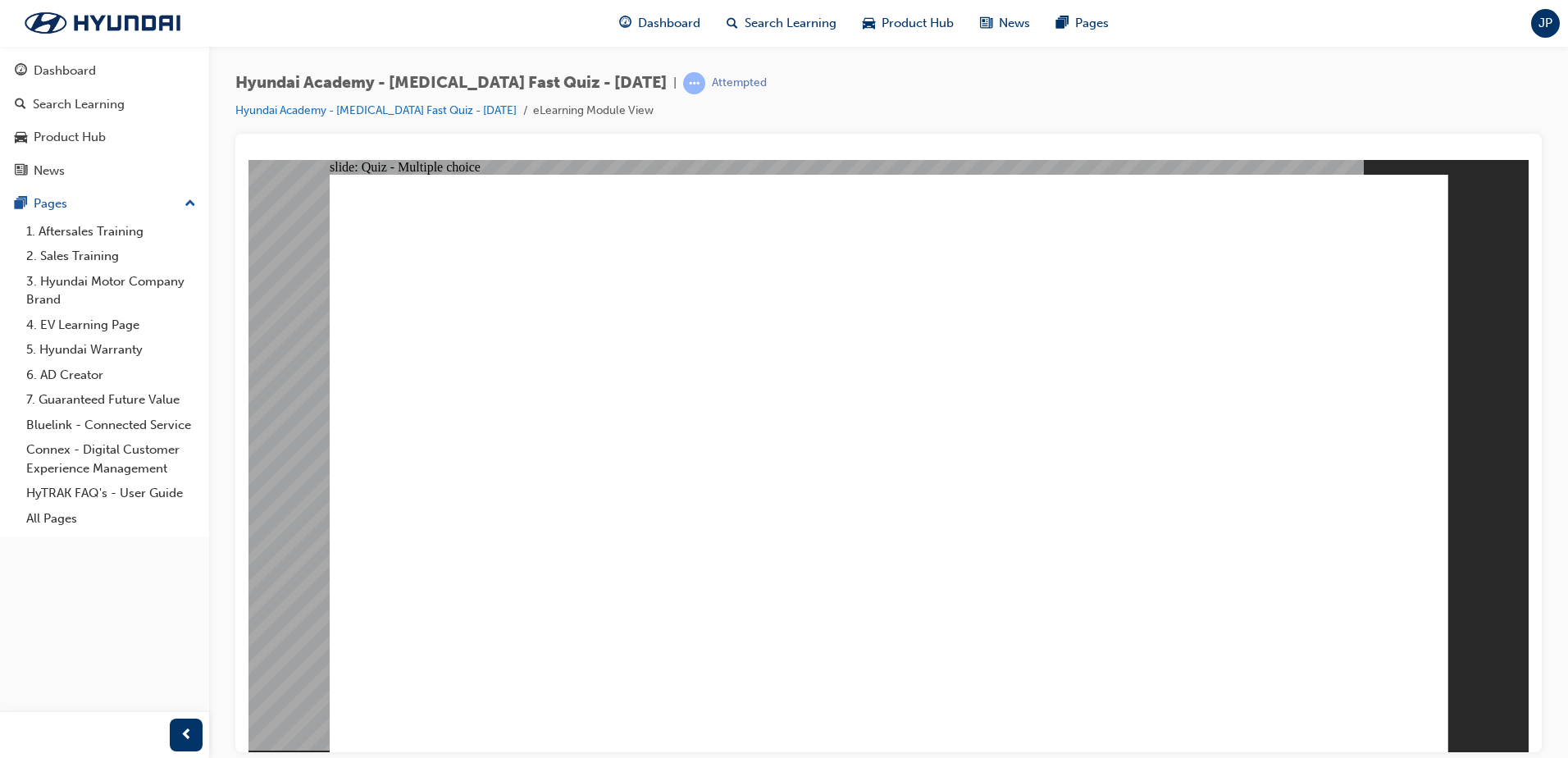
checkbox input "true"
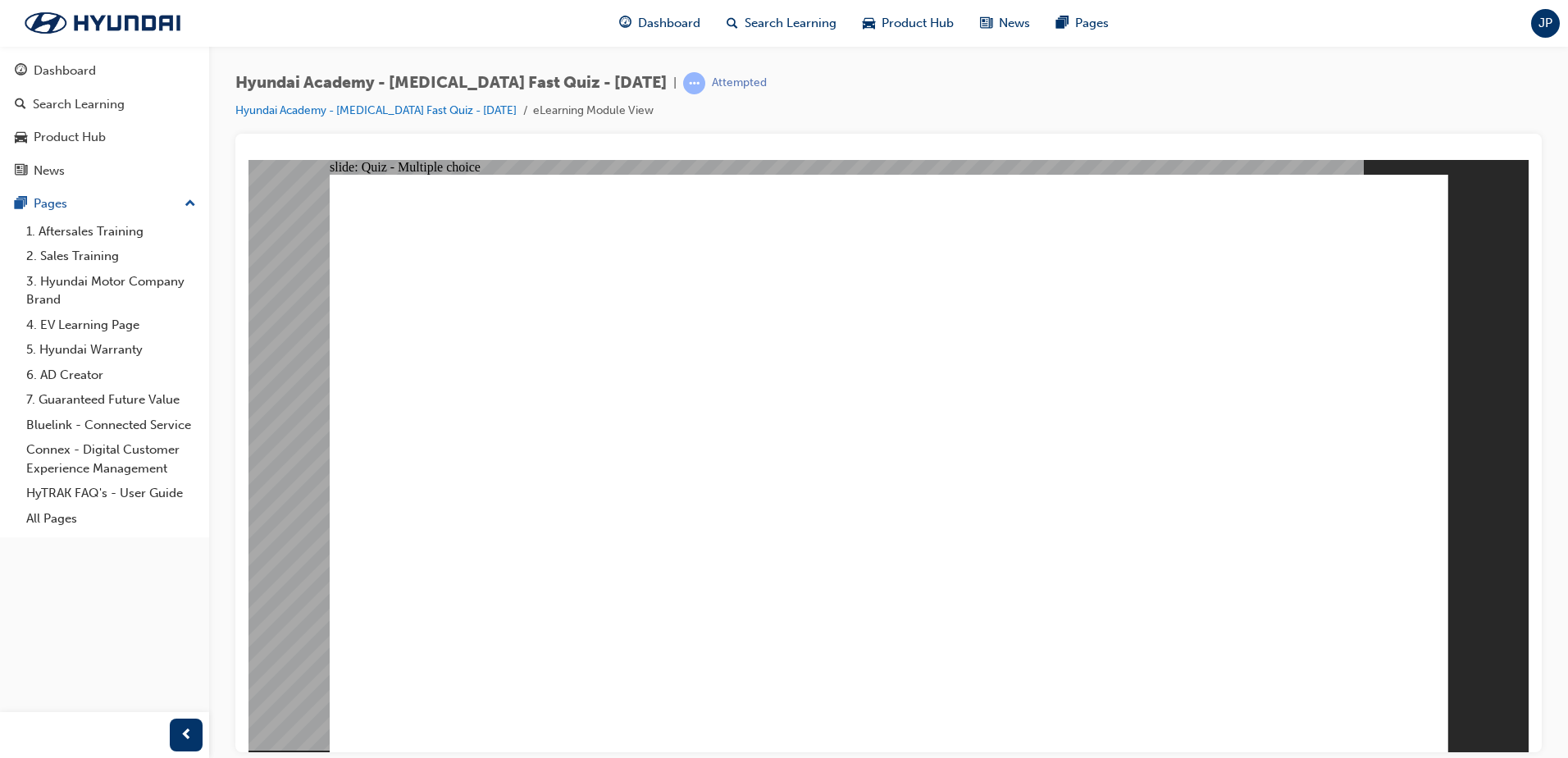
checkbox input "true"
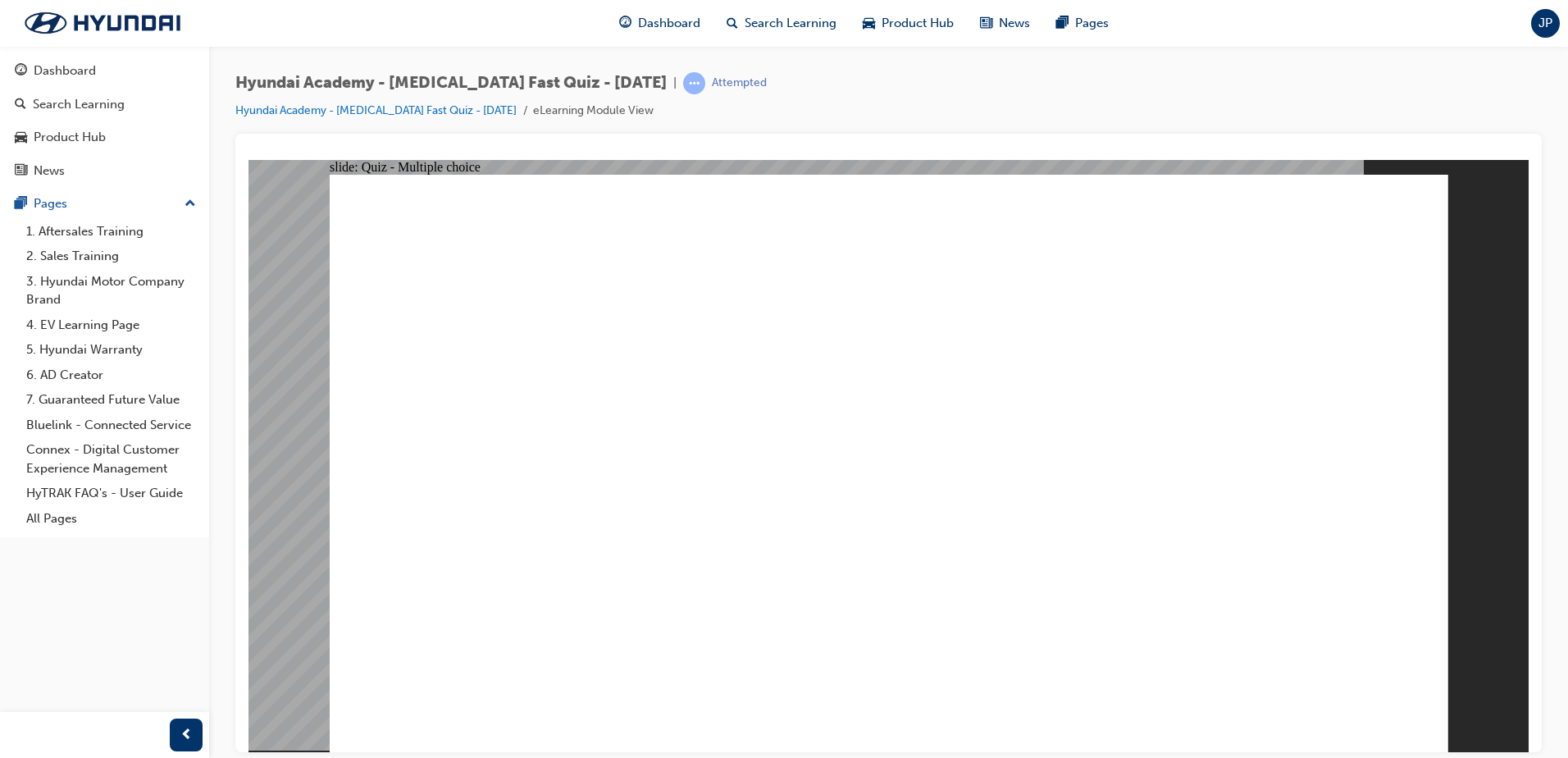
checkbox input "true"
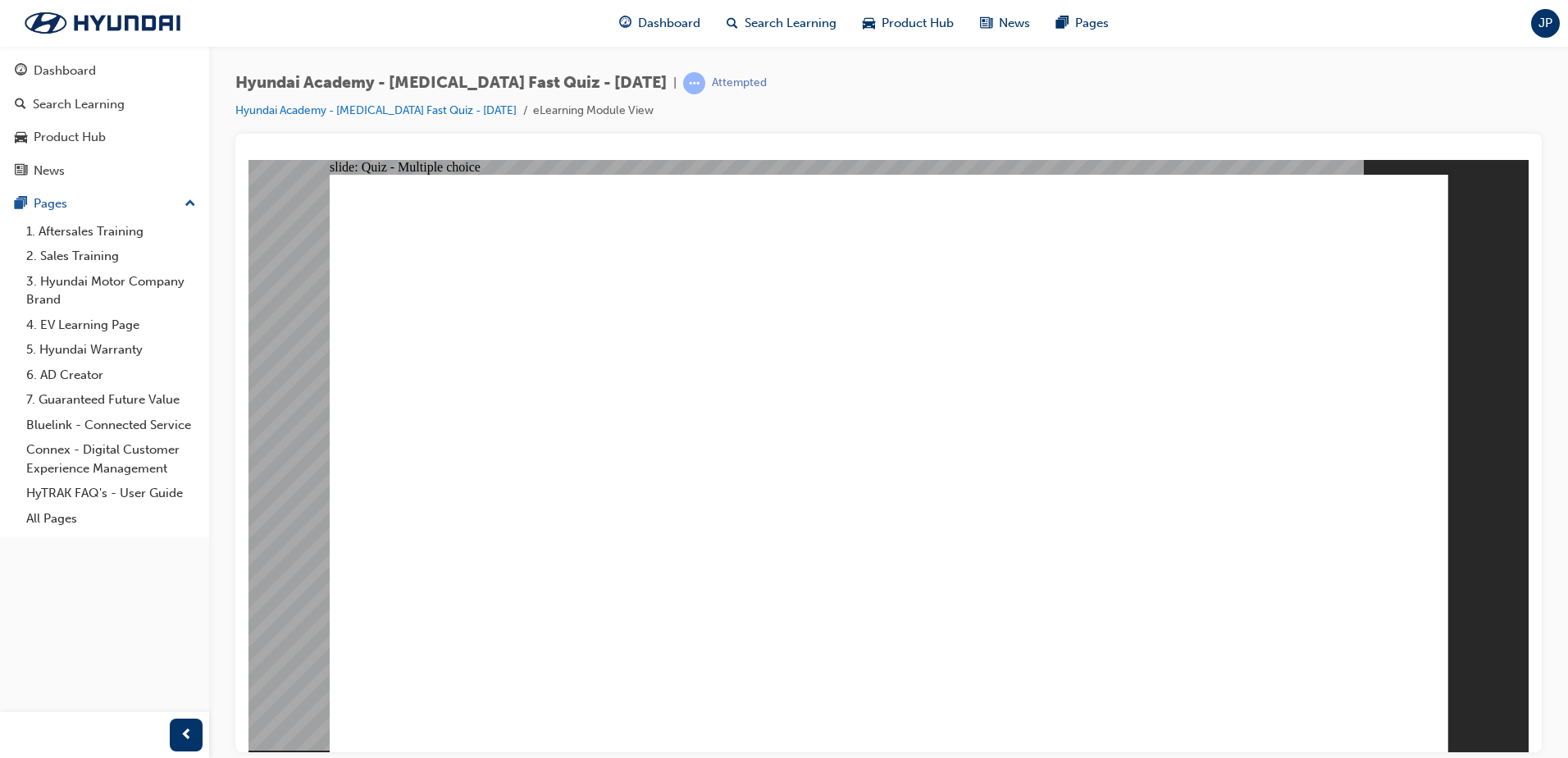
radio input "true"
drag, startPoint x: 1360, startPoint y: 718, endPoint x: 1359, endPoint y: 693, distance: 25.0
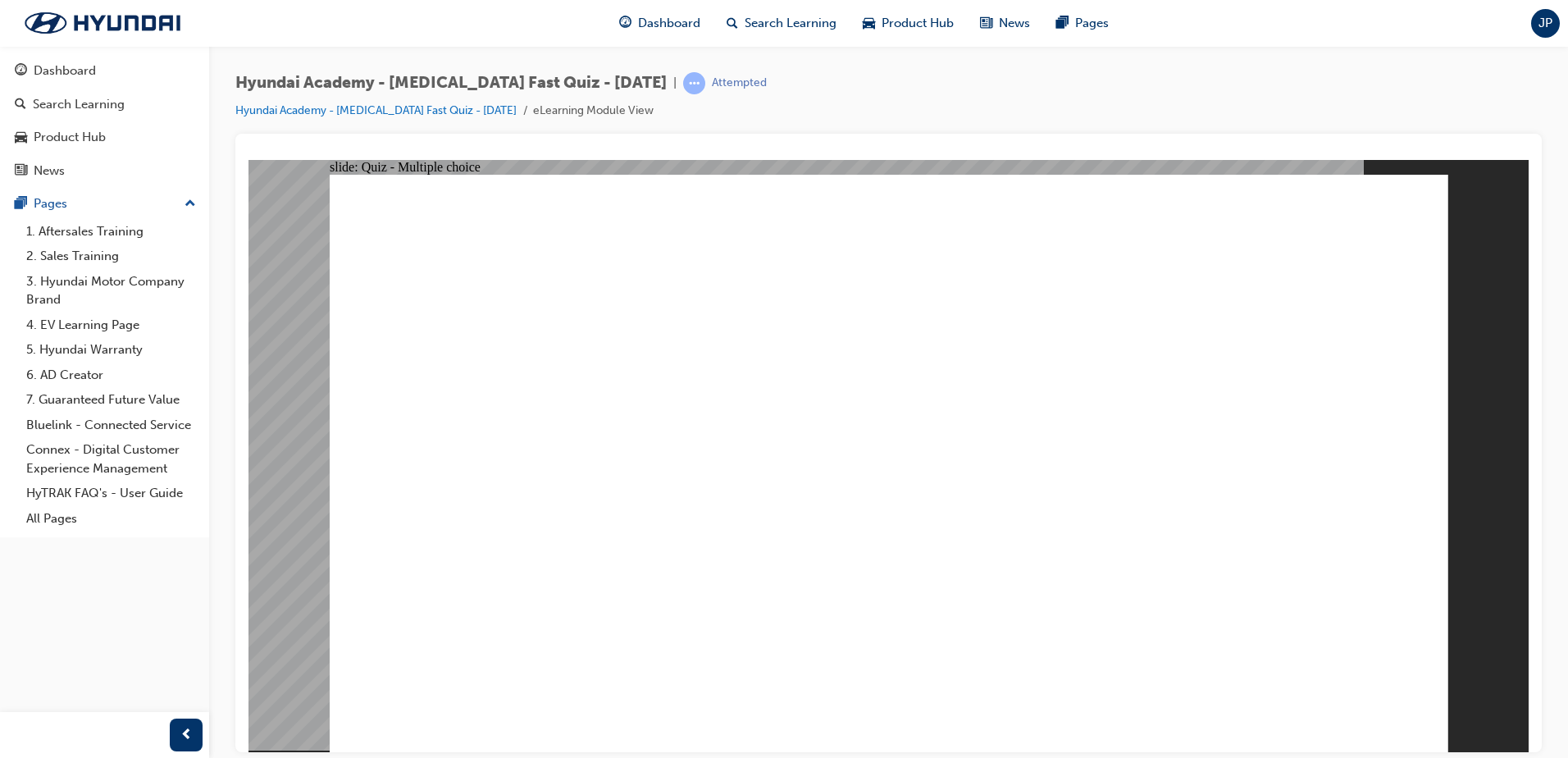
checkbox input "true"
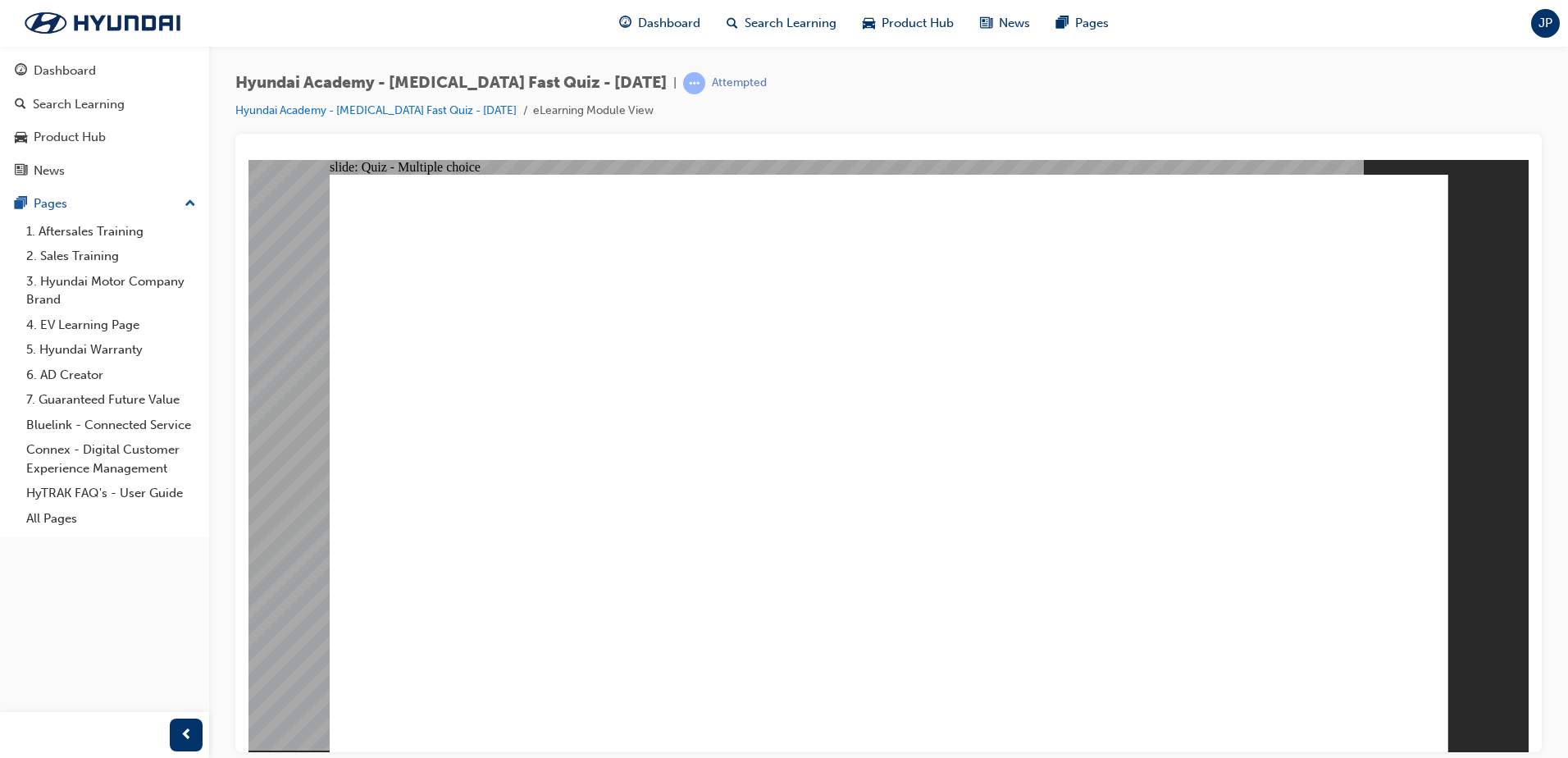
checkbox input "false"
checkbox input "true"
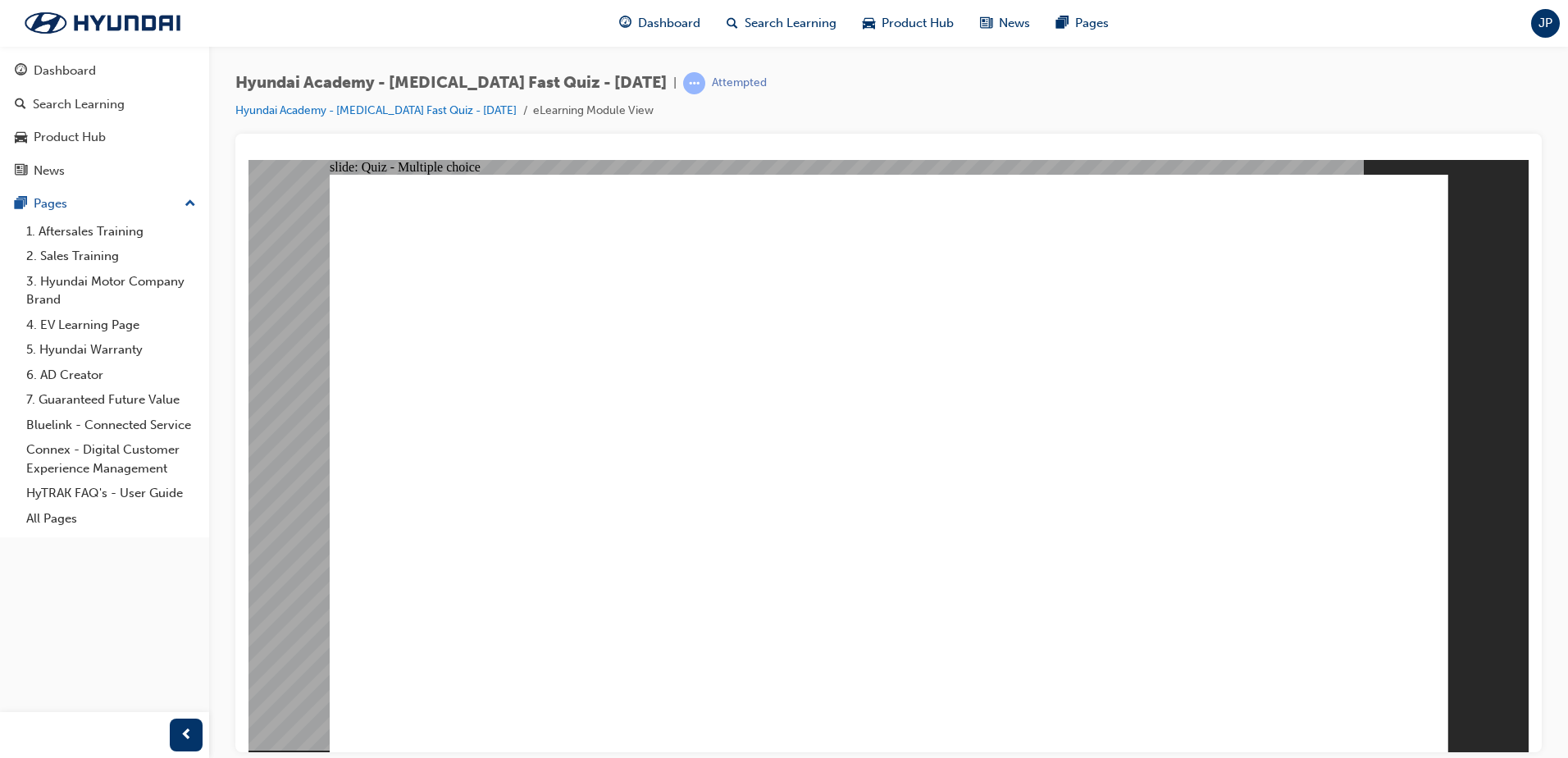
radio input "true"
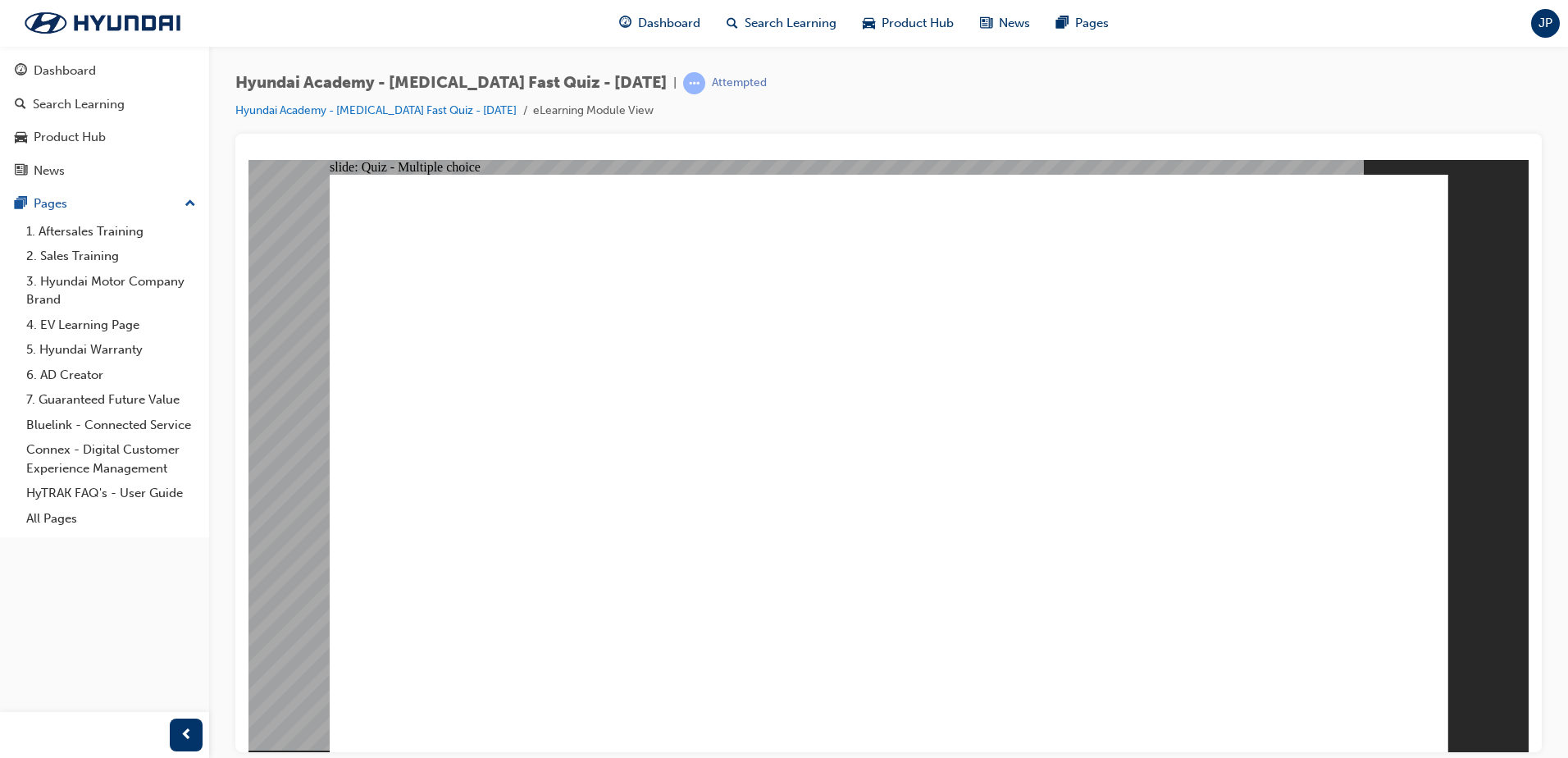
radio input "true"
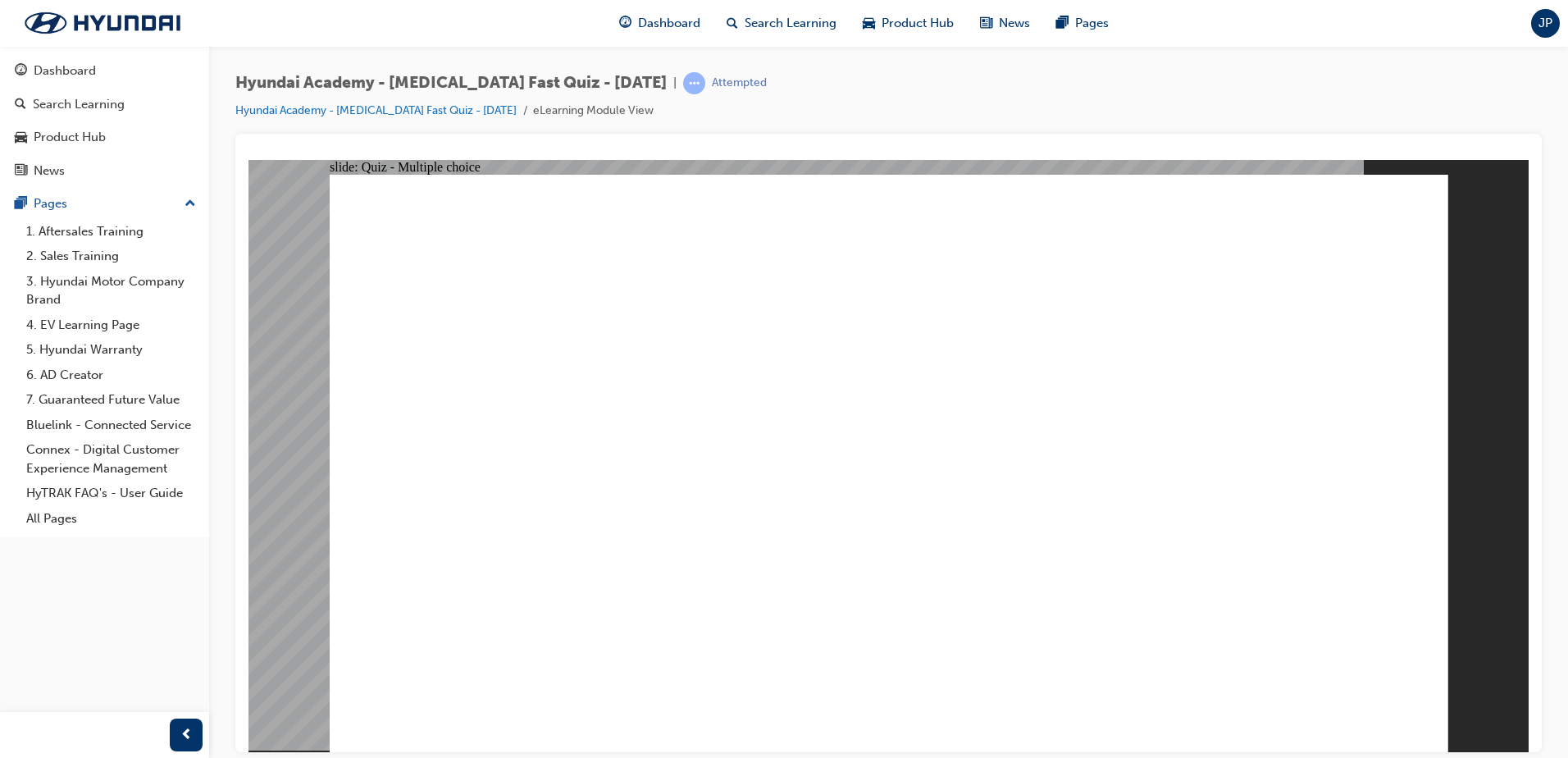
radio input "true"
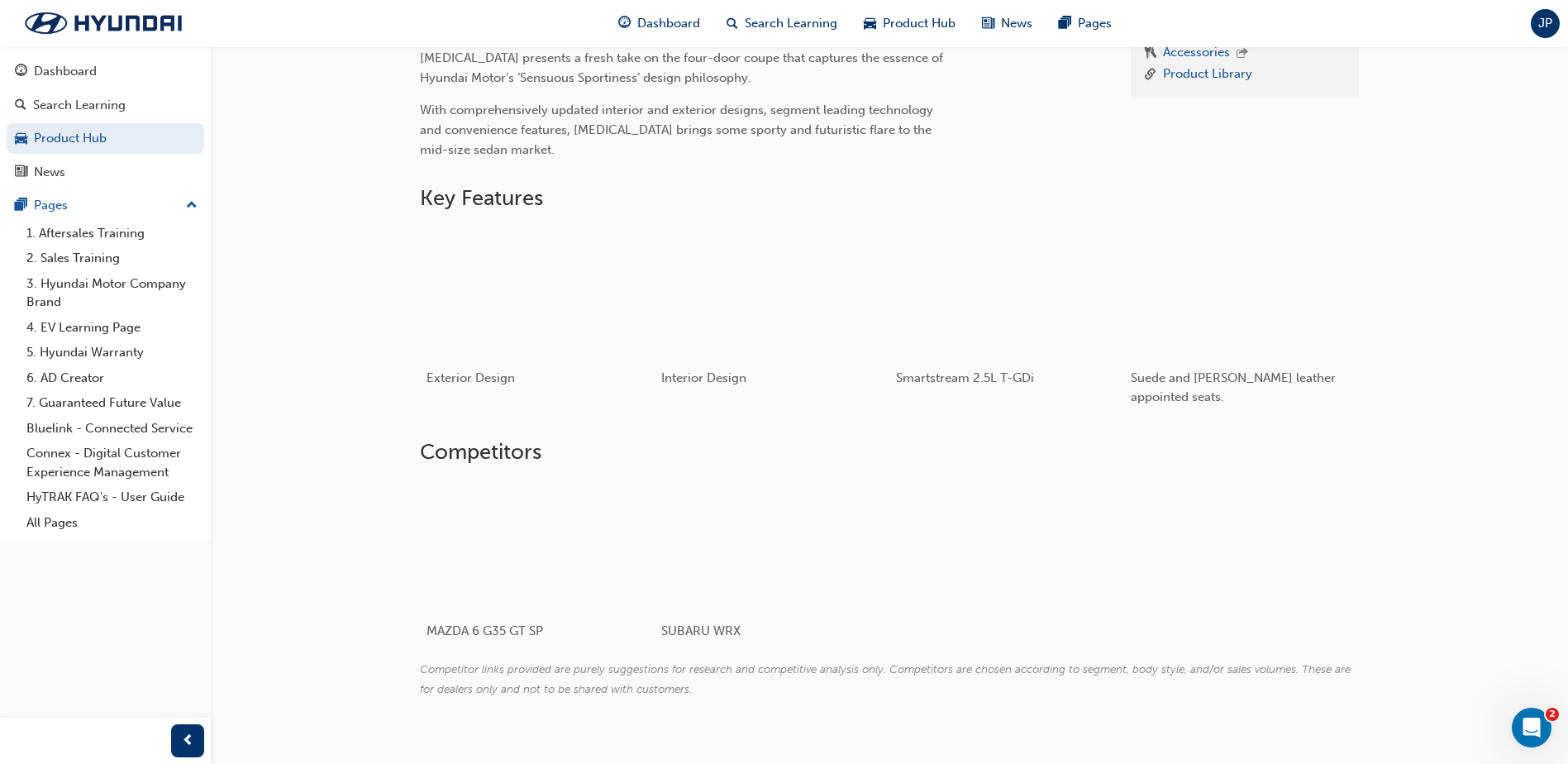
scroll to position [578, 0]
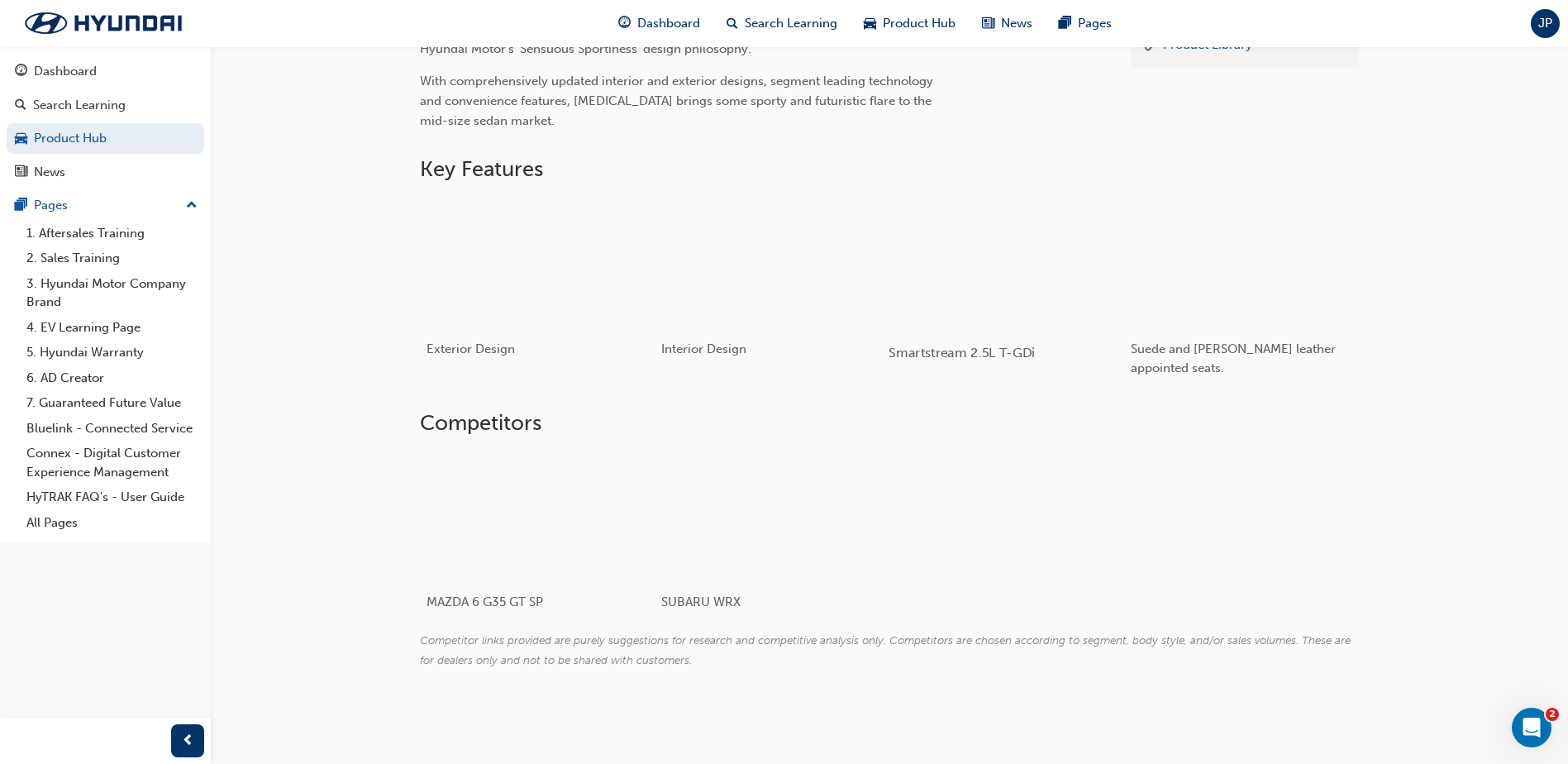
click at [981, 290] on div "button" at bounding box center [1005, 262] width 235 height 132
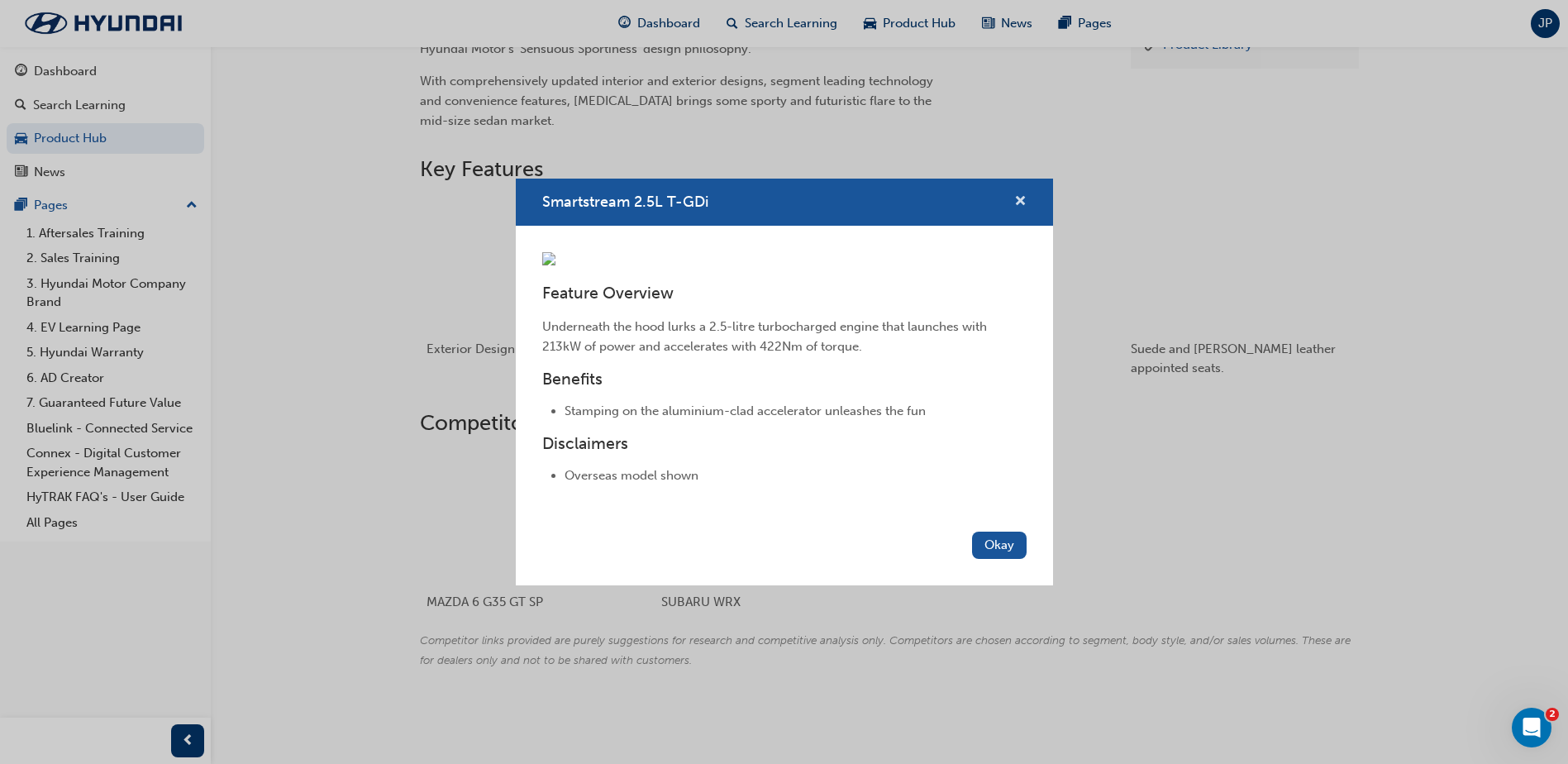
click at [1021, 195] on span "cross-icon" at bounding box center [1019, 202] width 12 height 15
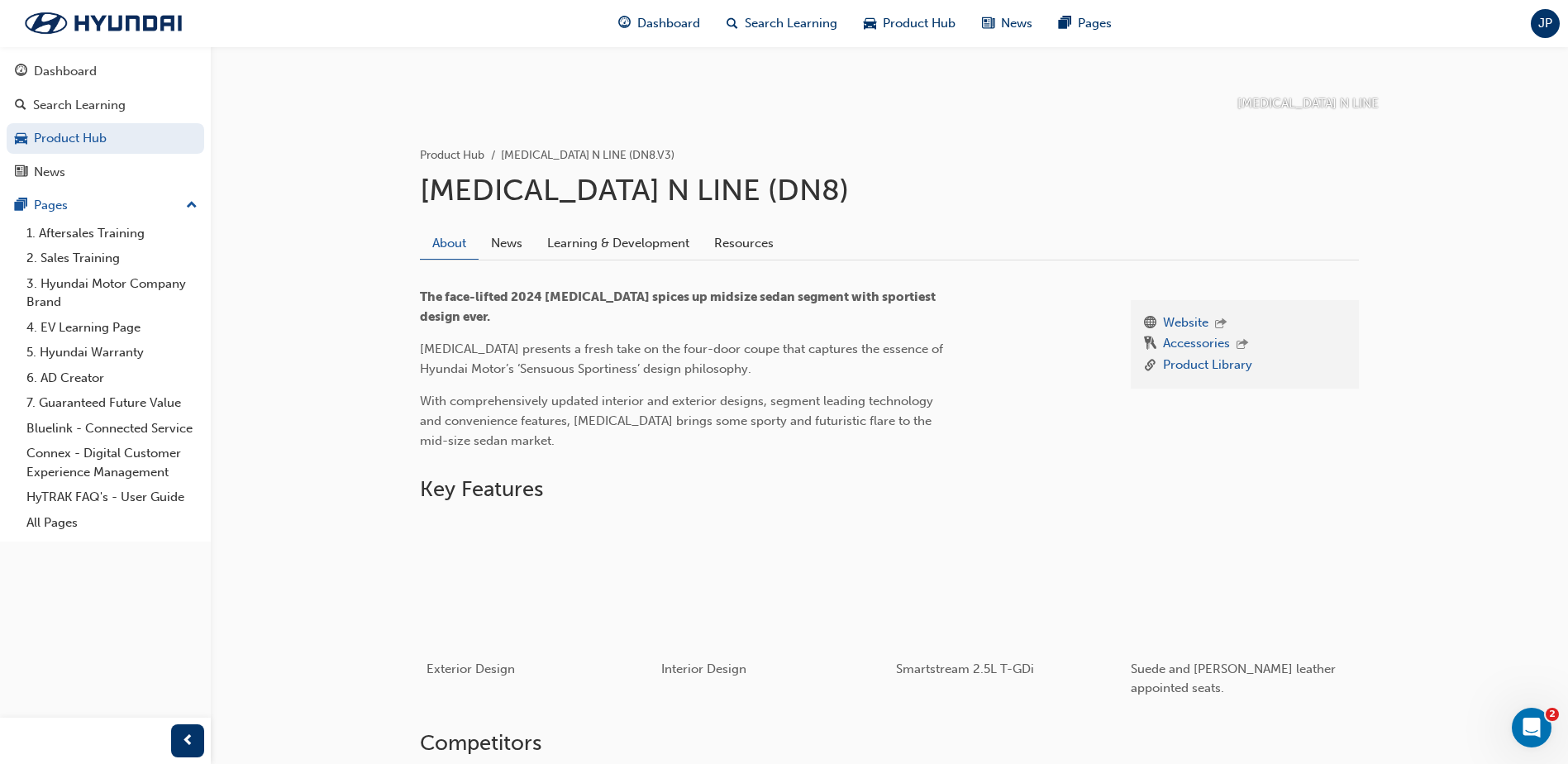
scroll to position [164, 0]
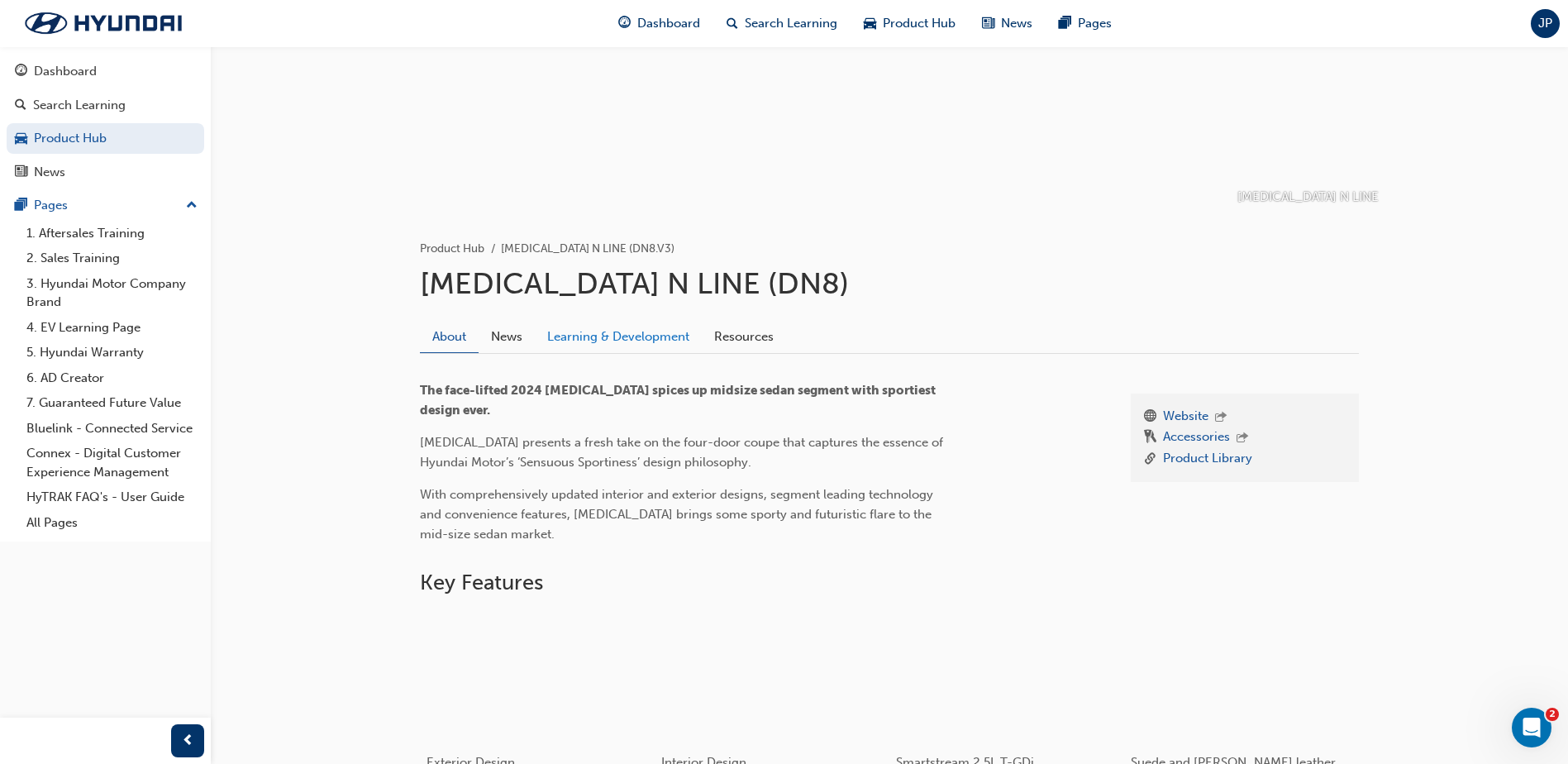
click at [647, 346] on link "Learning & Development" at bounding box center [618, 337] width 167 height 31
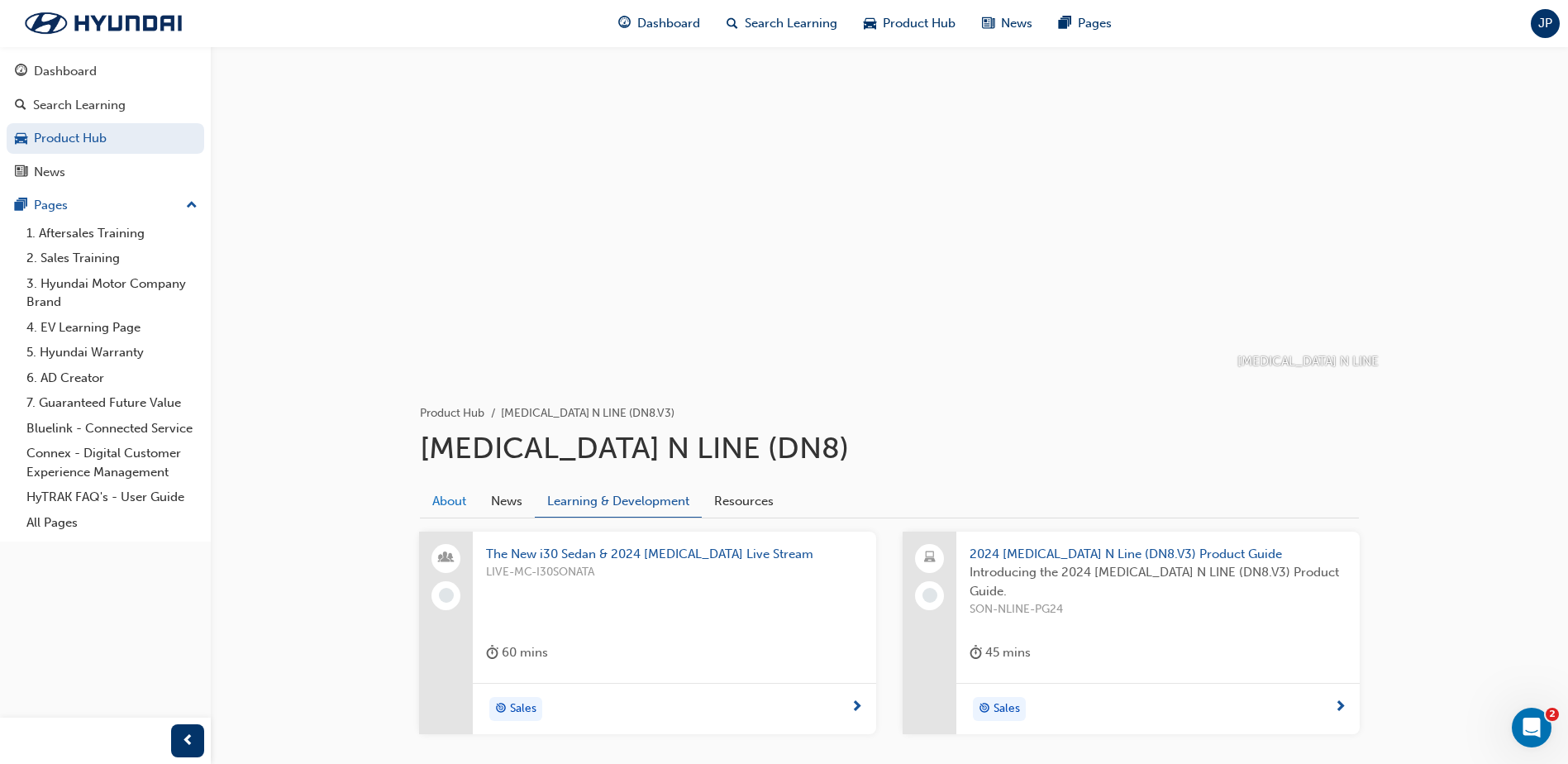
click at [459, 495] on link "About" at bounding box center [449, 501] width 59 height 31
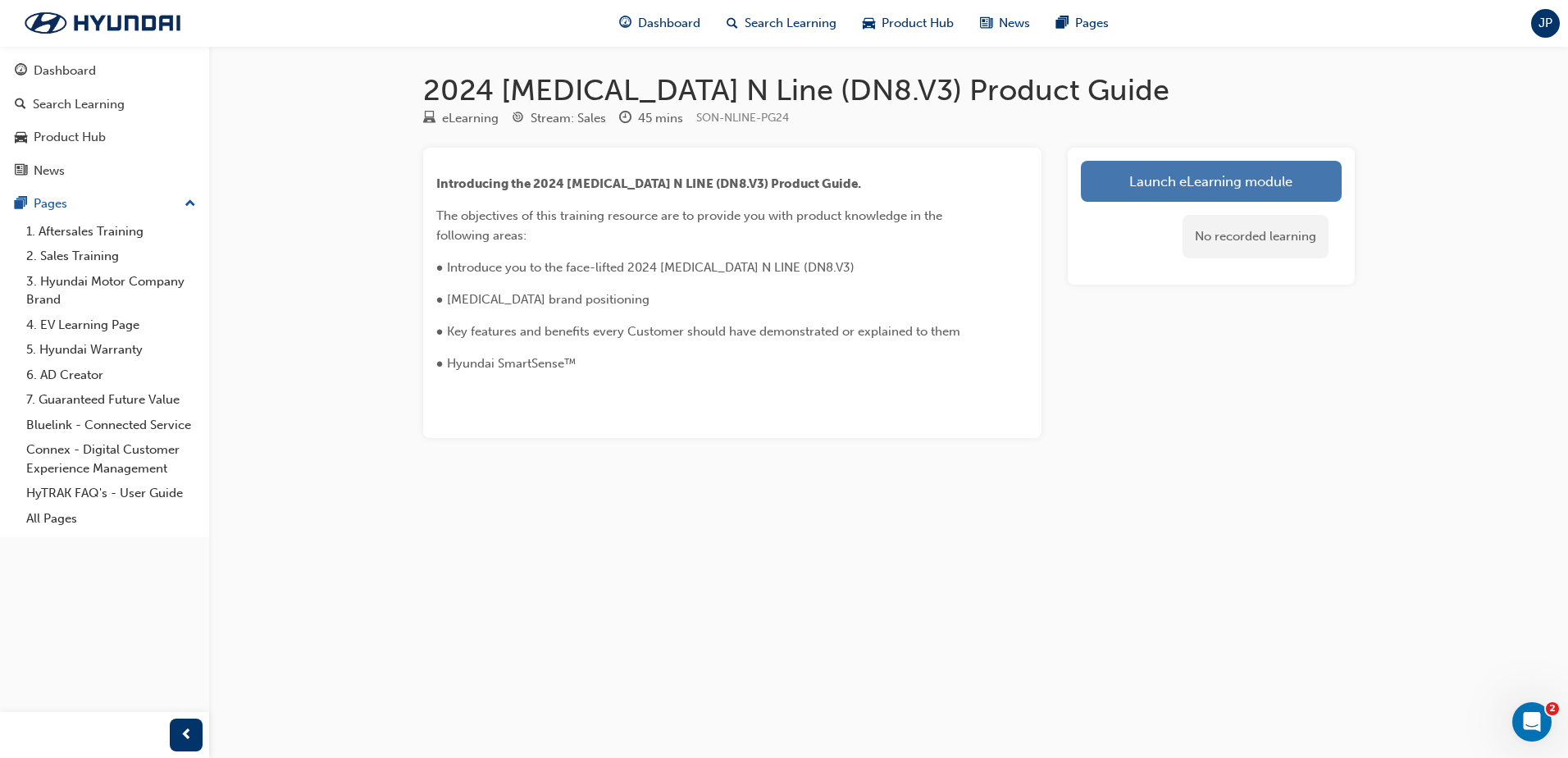
click at [1112, 189] on link "Launch eLearning module" at bounding box center [1211, 181] width 261 height 41
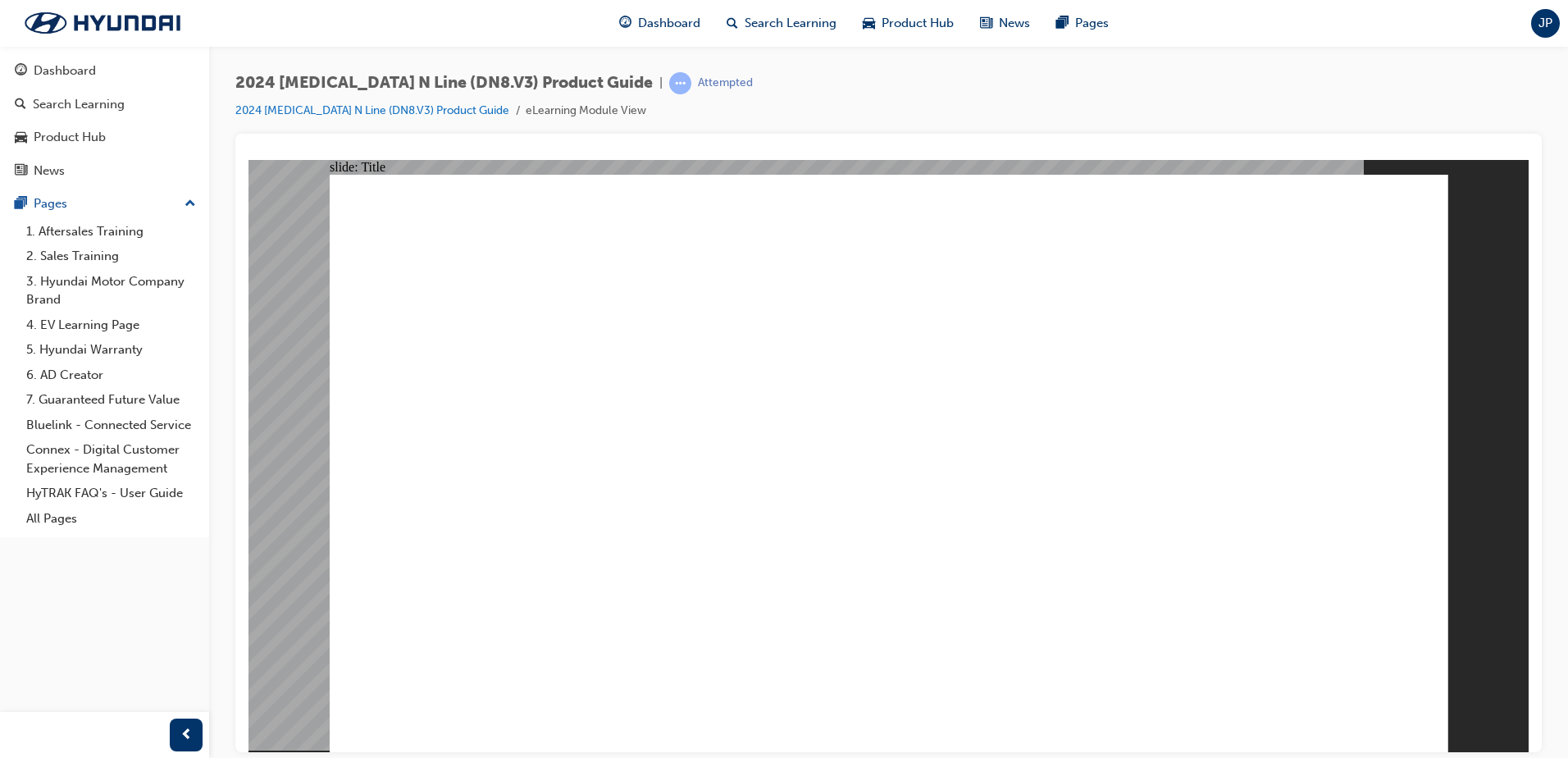
click at [248, 159] on image at bounding box center [248, 159] width 0 height 0
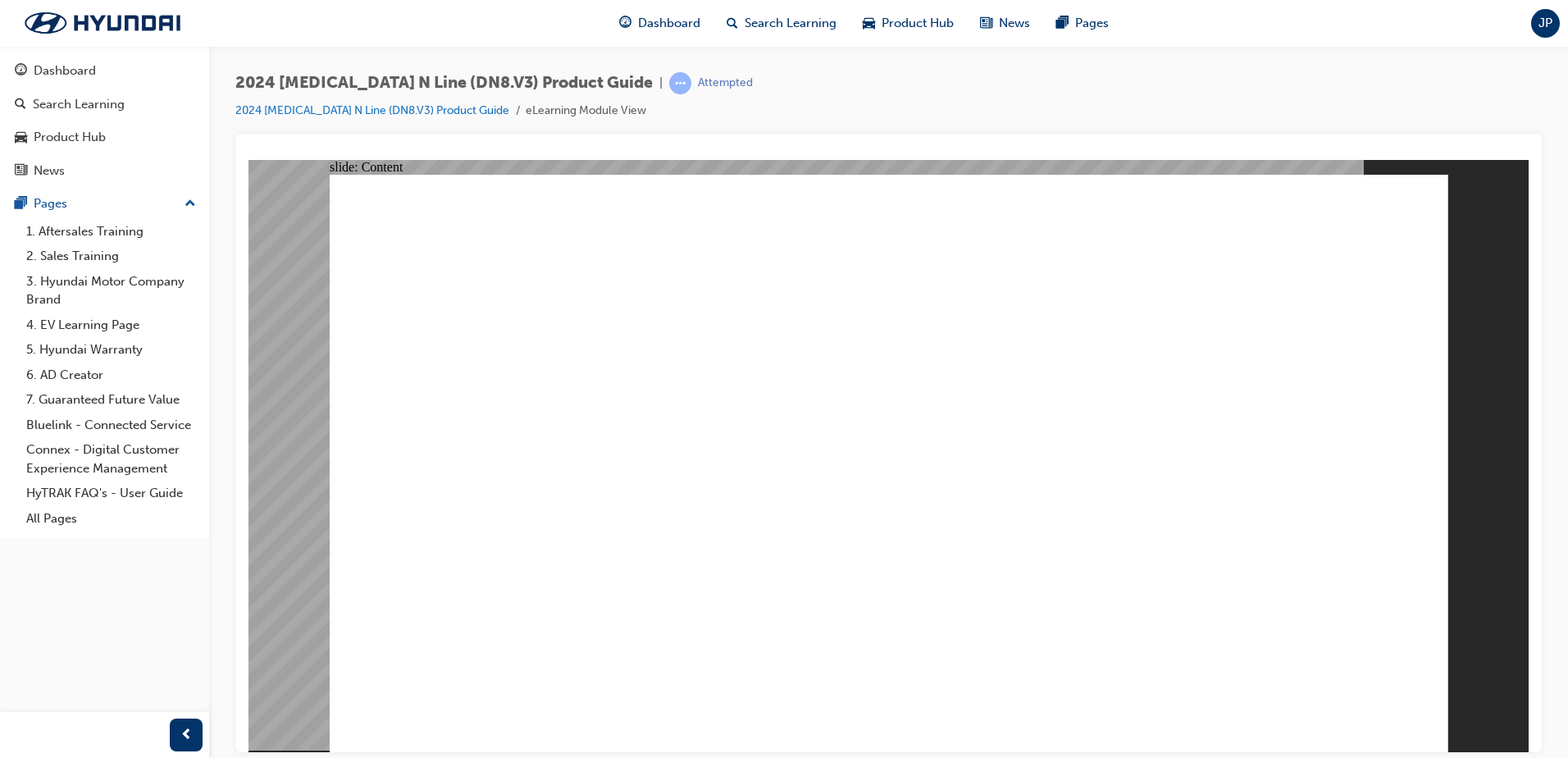
click at [248, 159] on image at bounding box center [248, 159] width 0 height 0
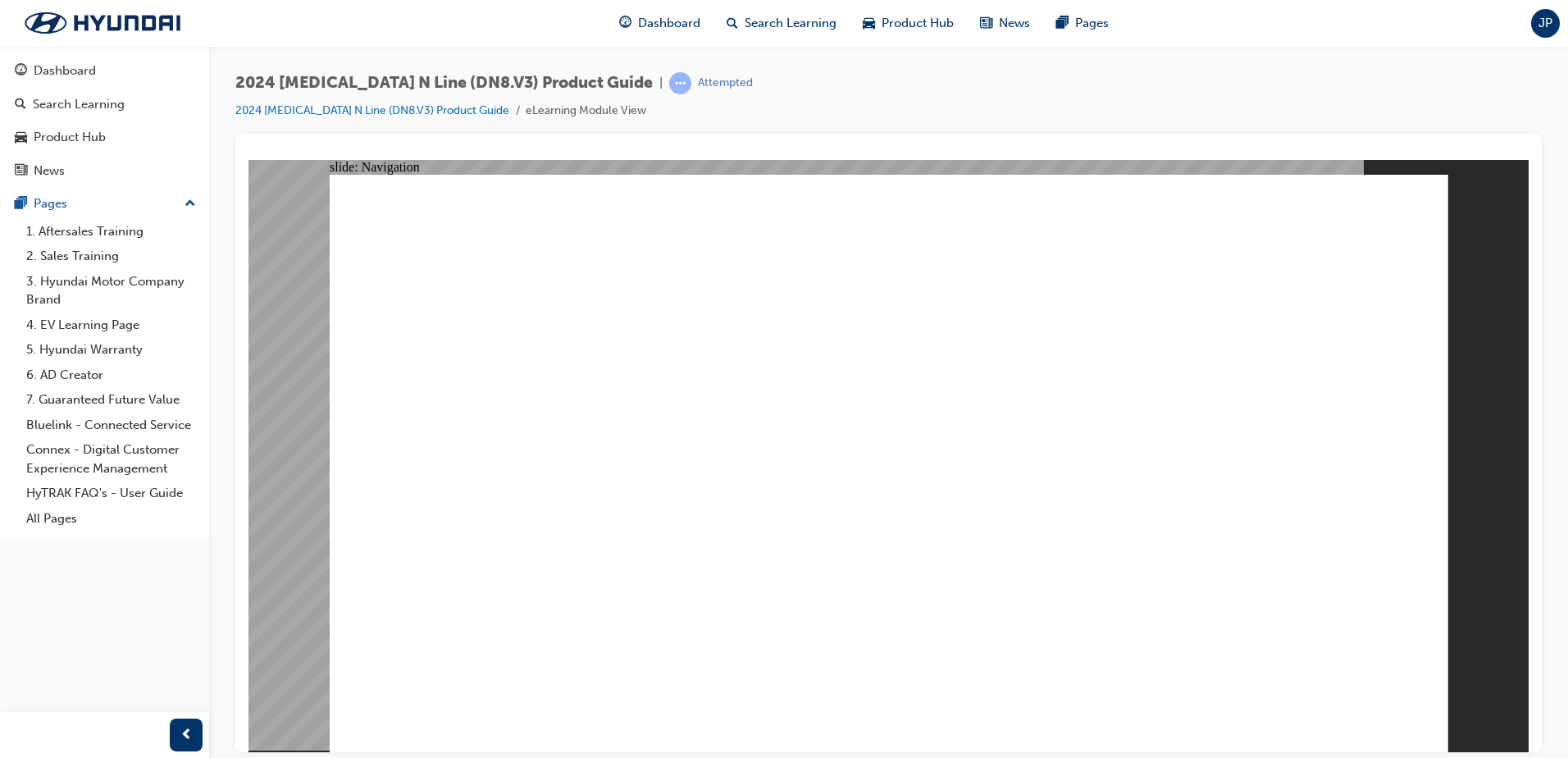
click at [248, 159] on image at bounding box center [248, 159] width 0 height 0
